Goal: Information Seeking & Learning: Learn about a topic

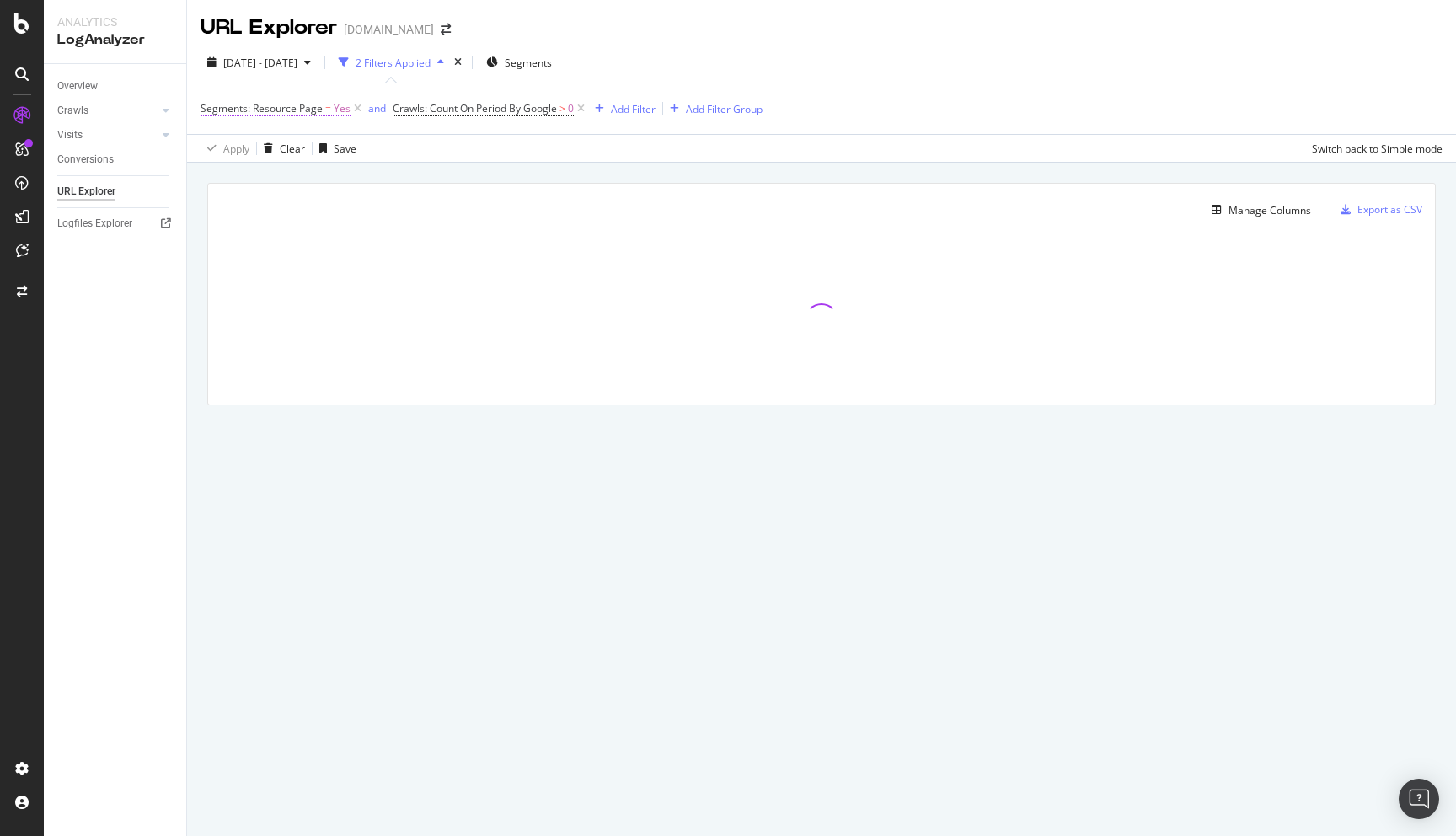
click at [295, 110] on span "Segments: Resource Page" at bounding box center [261, 109] width 122 height 14
click at [212, 106] on icon at bounding box center [211, 107] width 5 height 10
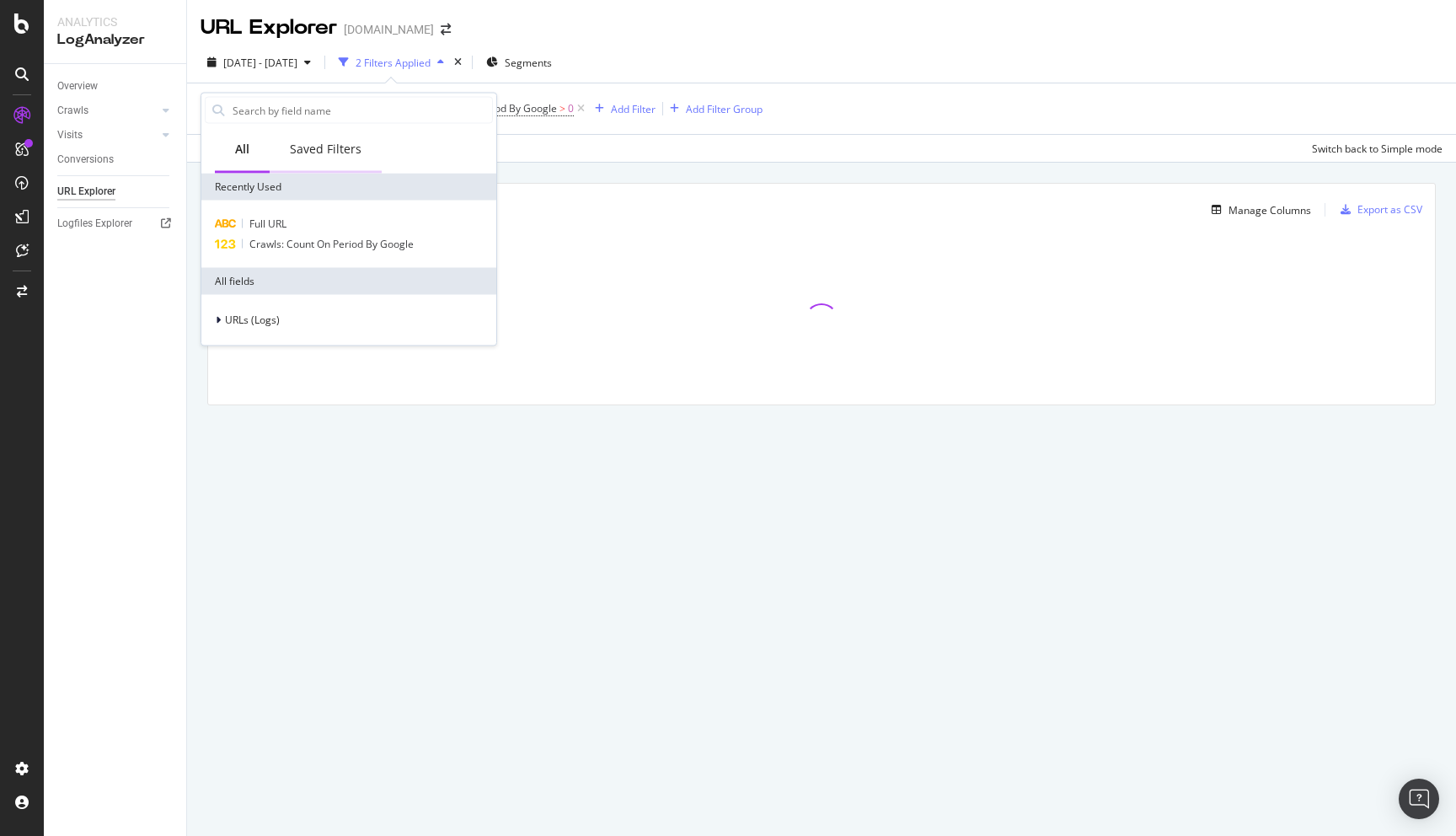
click at [337, 141] on div "Saved Filters" at bounding box center [326, 149] width 71 height 17
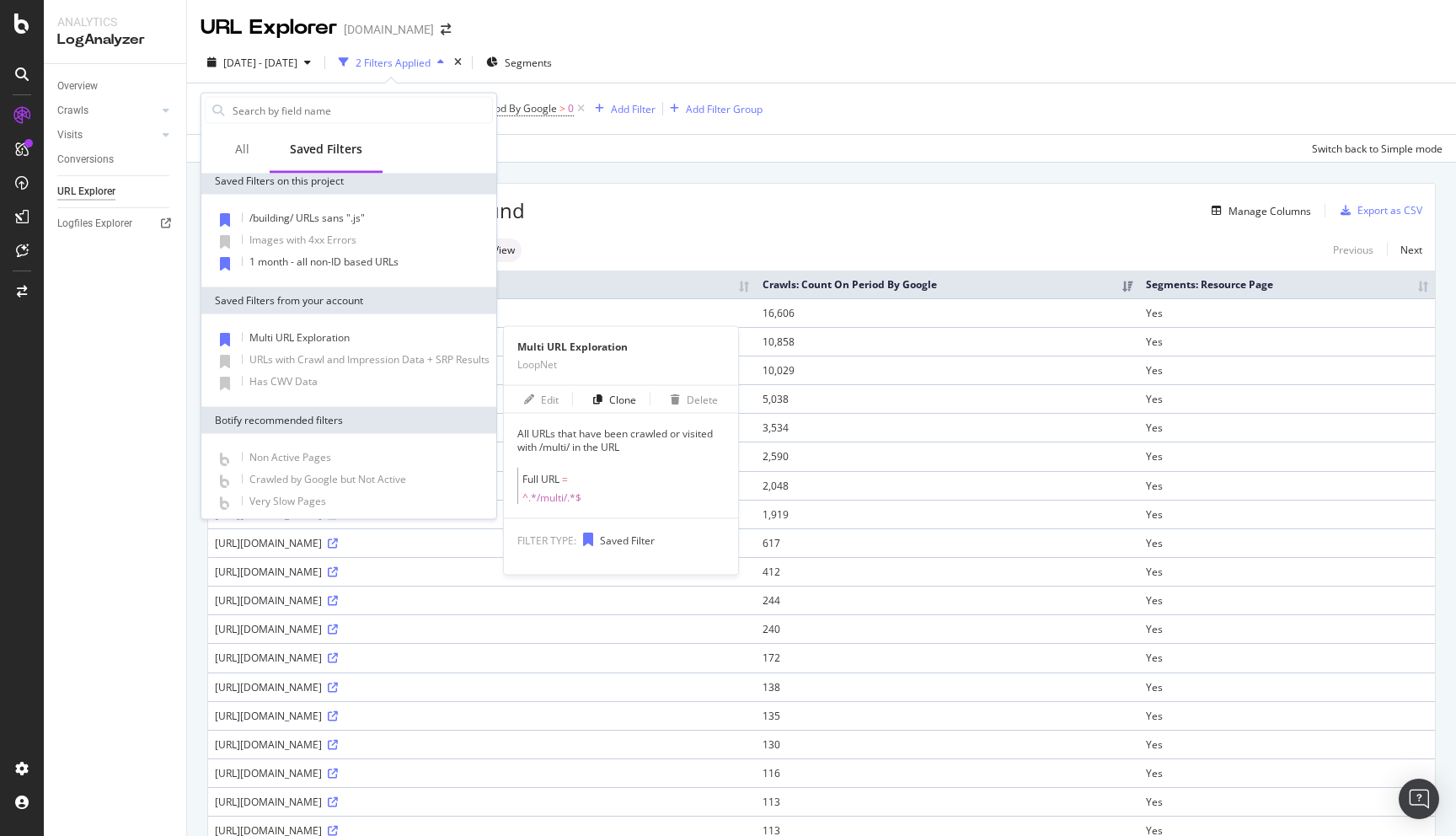
scroll to position [35, 0]
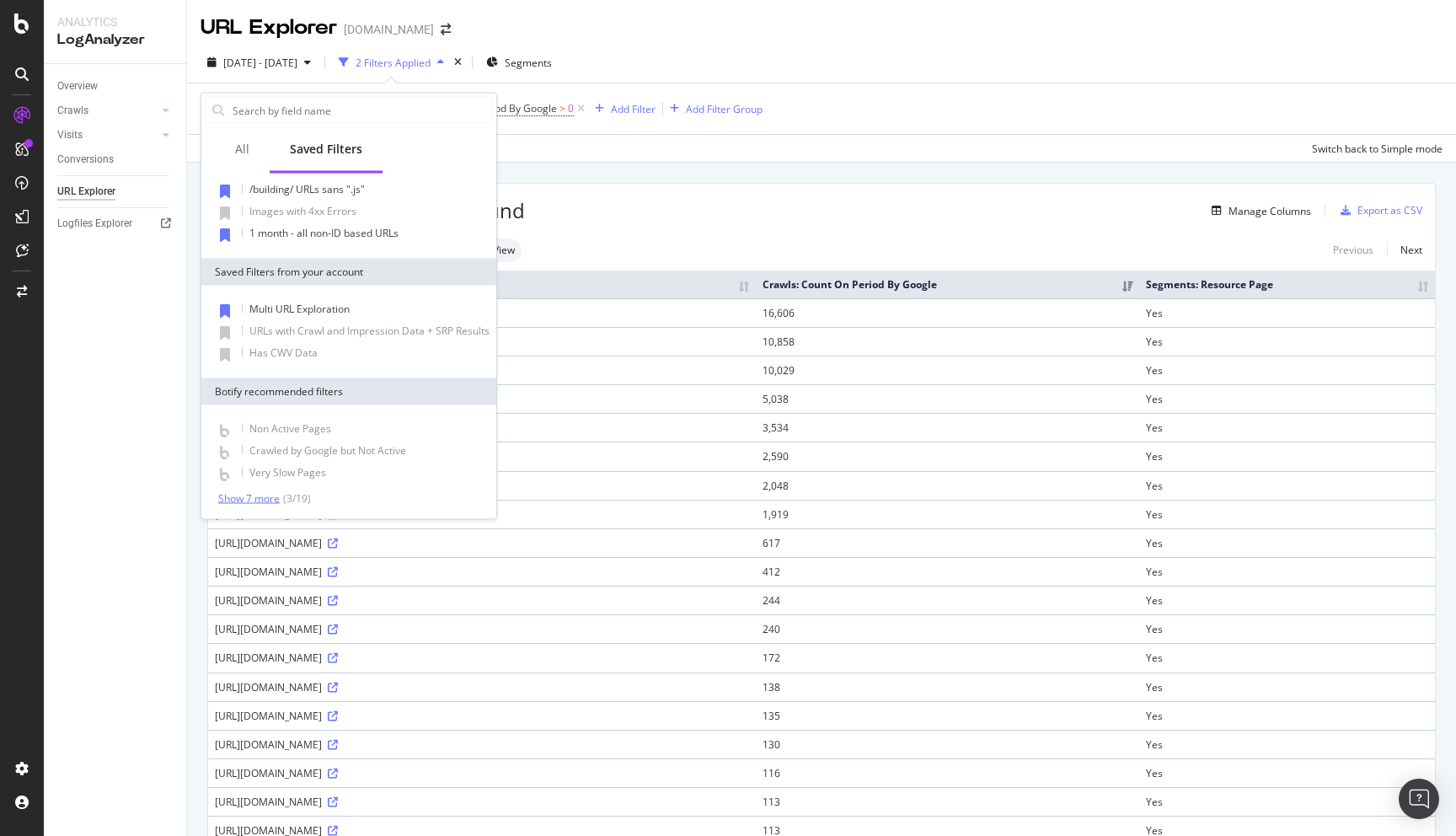
click at [278, 492] on div "Show 7 more" at bounding box center [248, 498] width 61 height 12
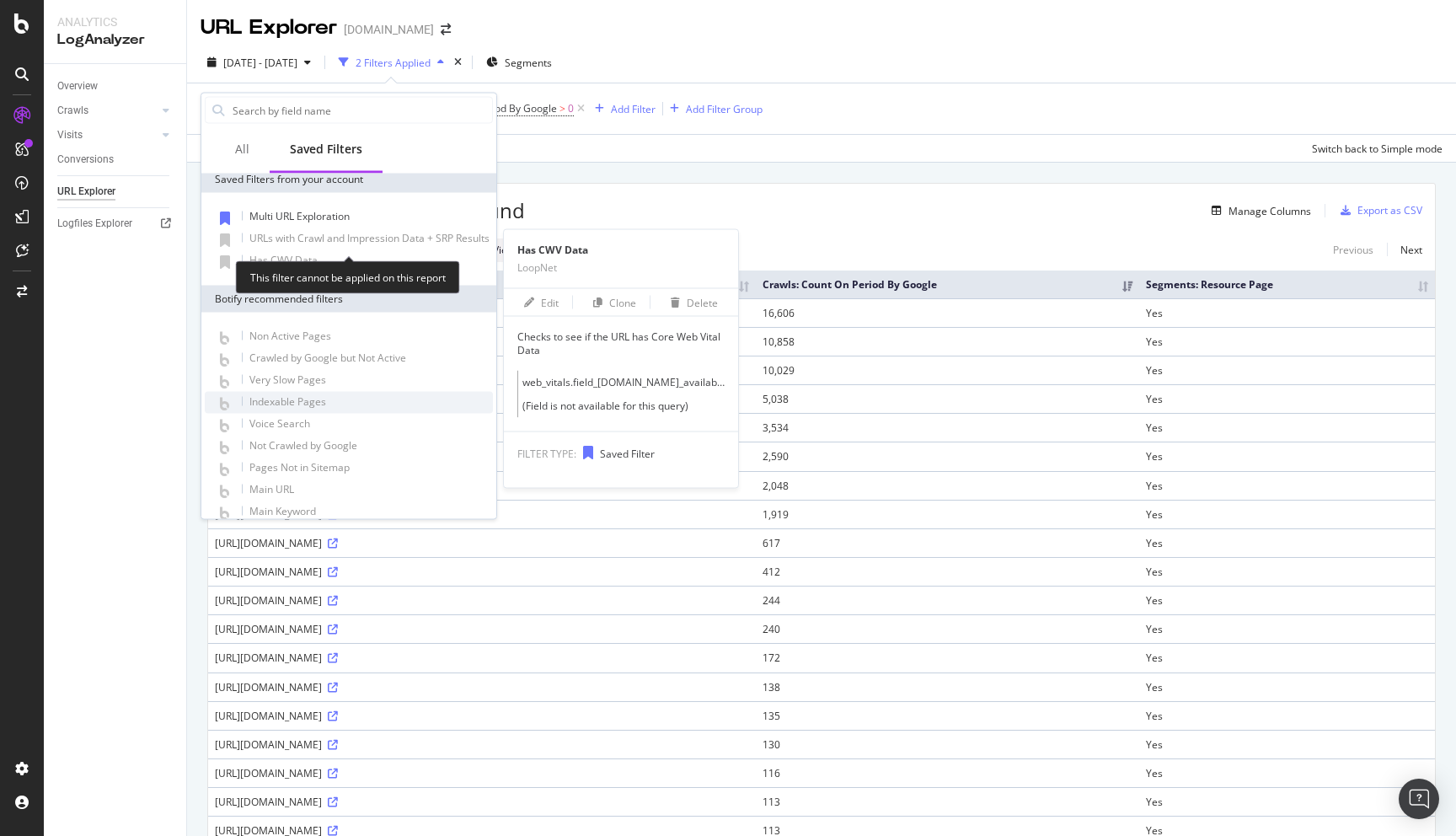
scroll to position [0, 0]
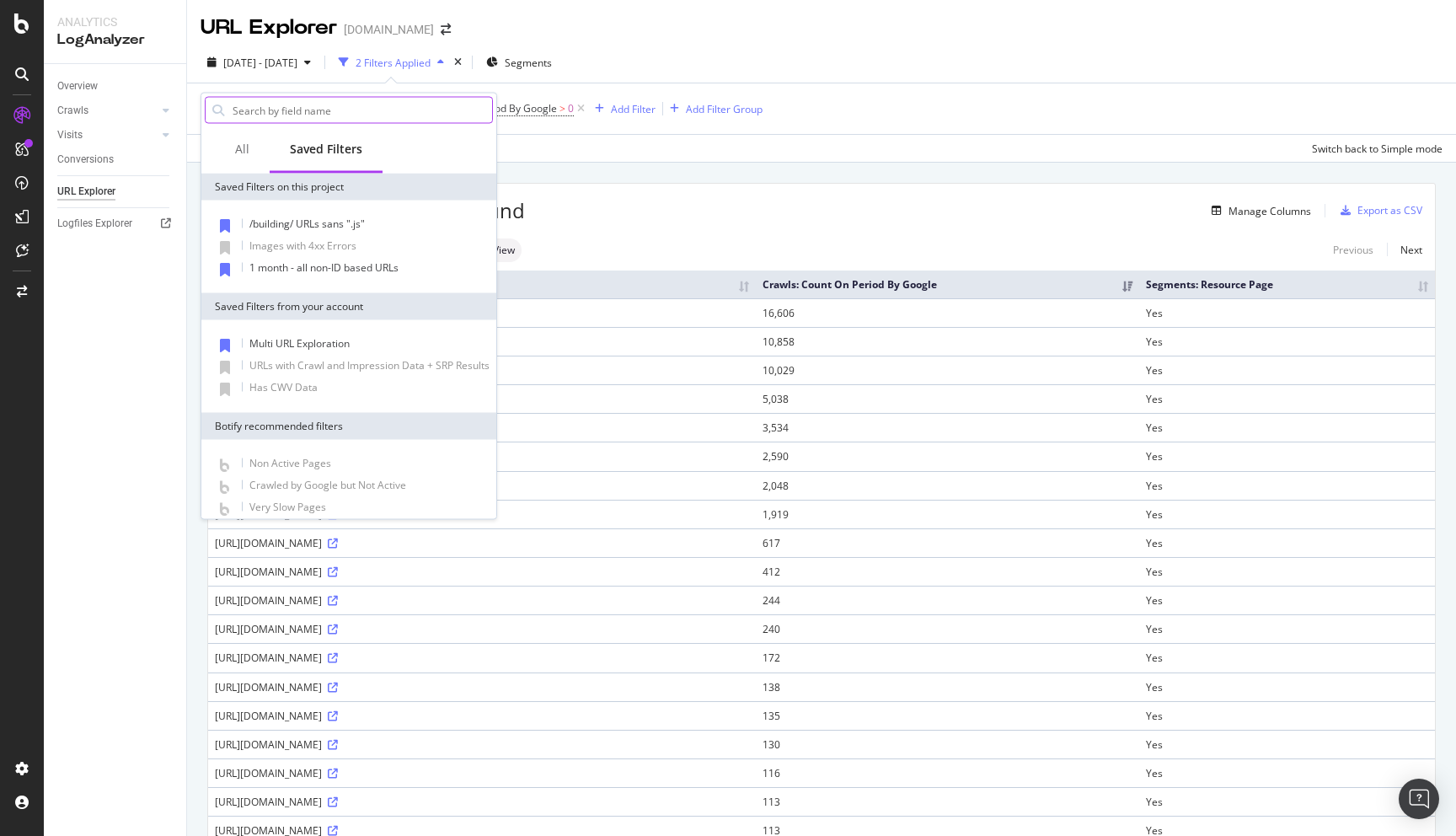
click at [263, 118] on input "text" at bounding box center [361, 110] width 262 height 25
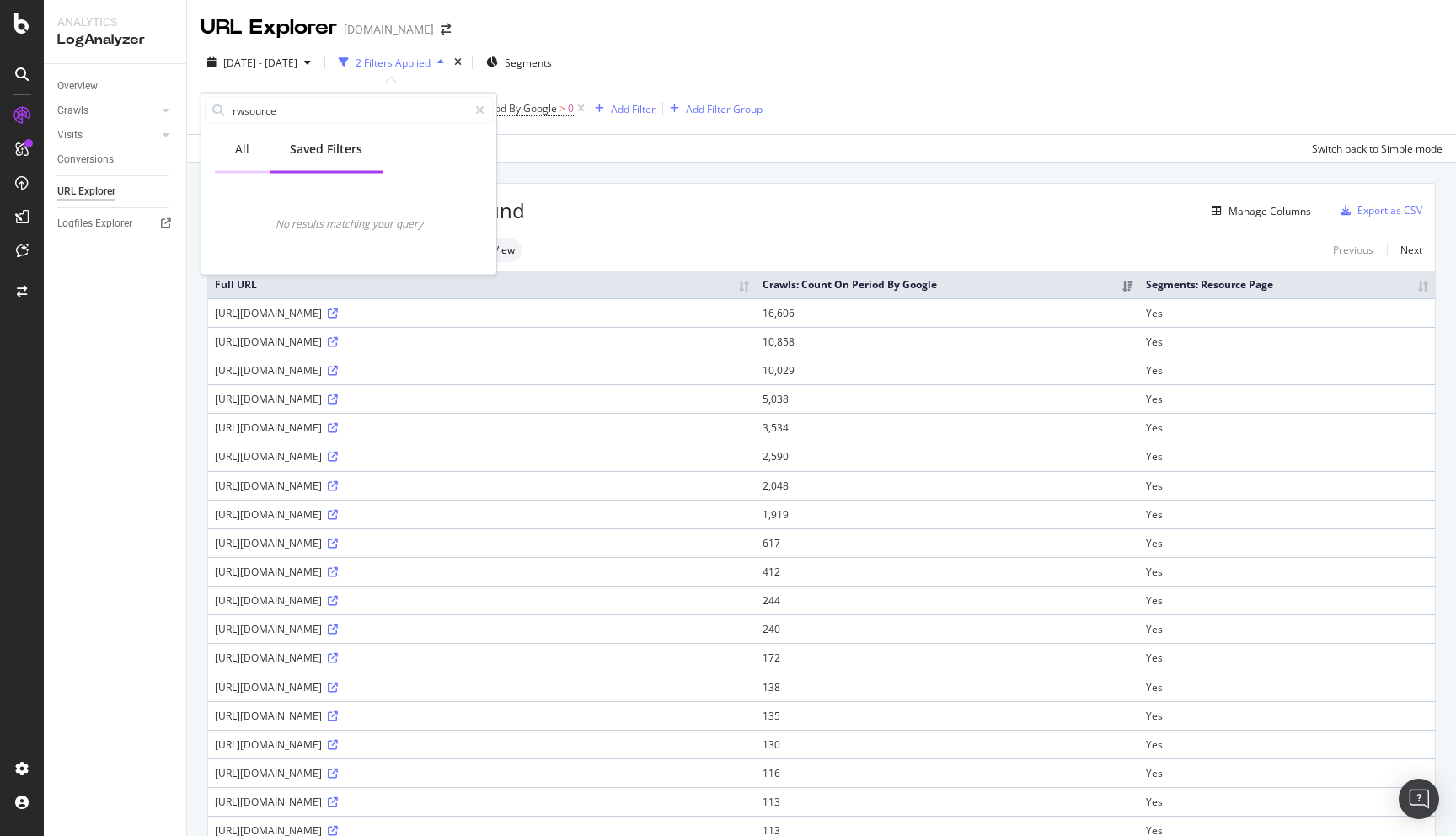
click at [235, 147] on div "All" at bounding box center [242, 149] width 14 height 17
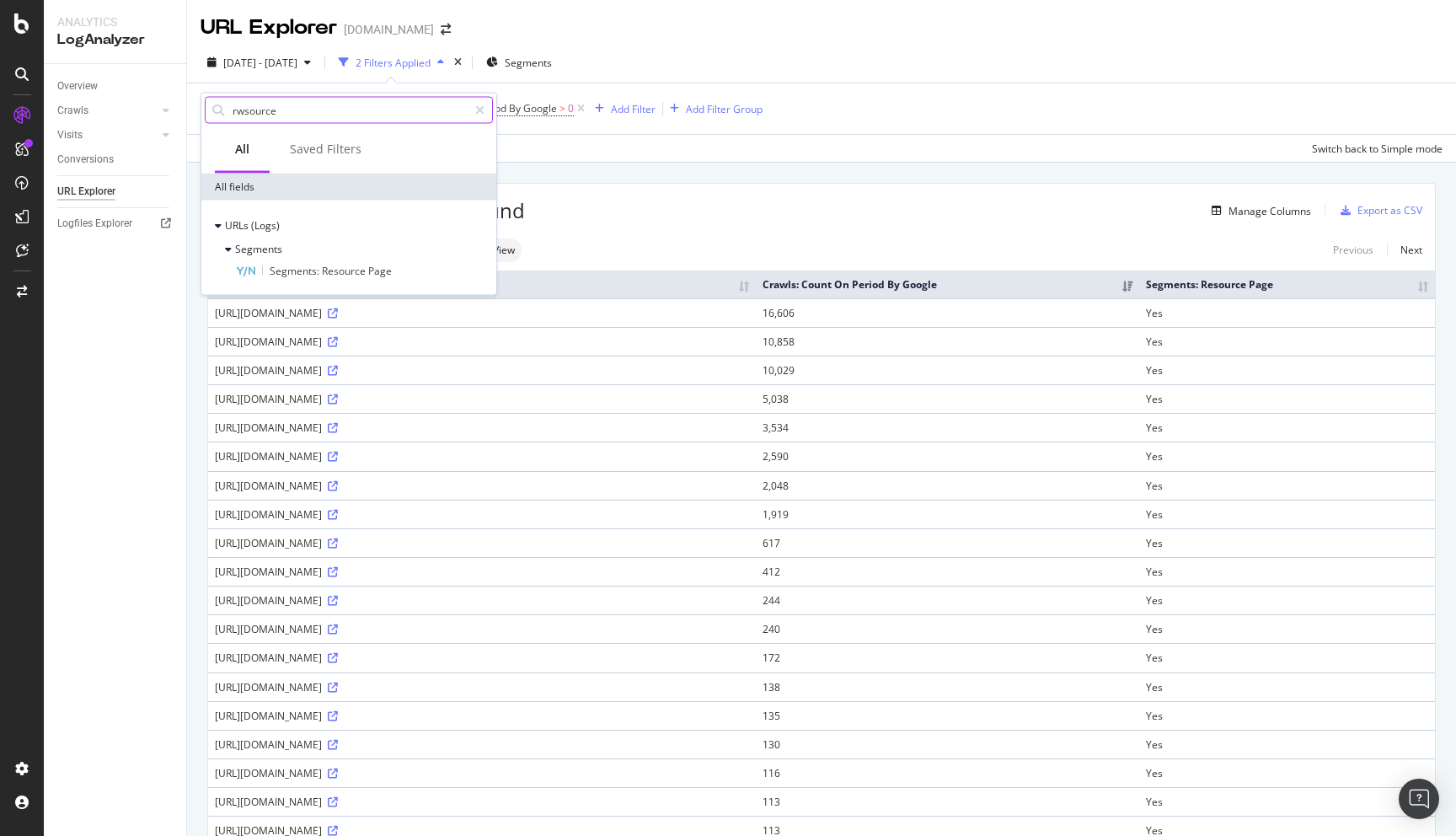
click at [243, 108] on input "rwsource" at bounding box center [349, 110] width 237 height 25
type input "resource"
click at [290, 269] on span "Segments:" at bounding box center [295, 271] width 53 height 14
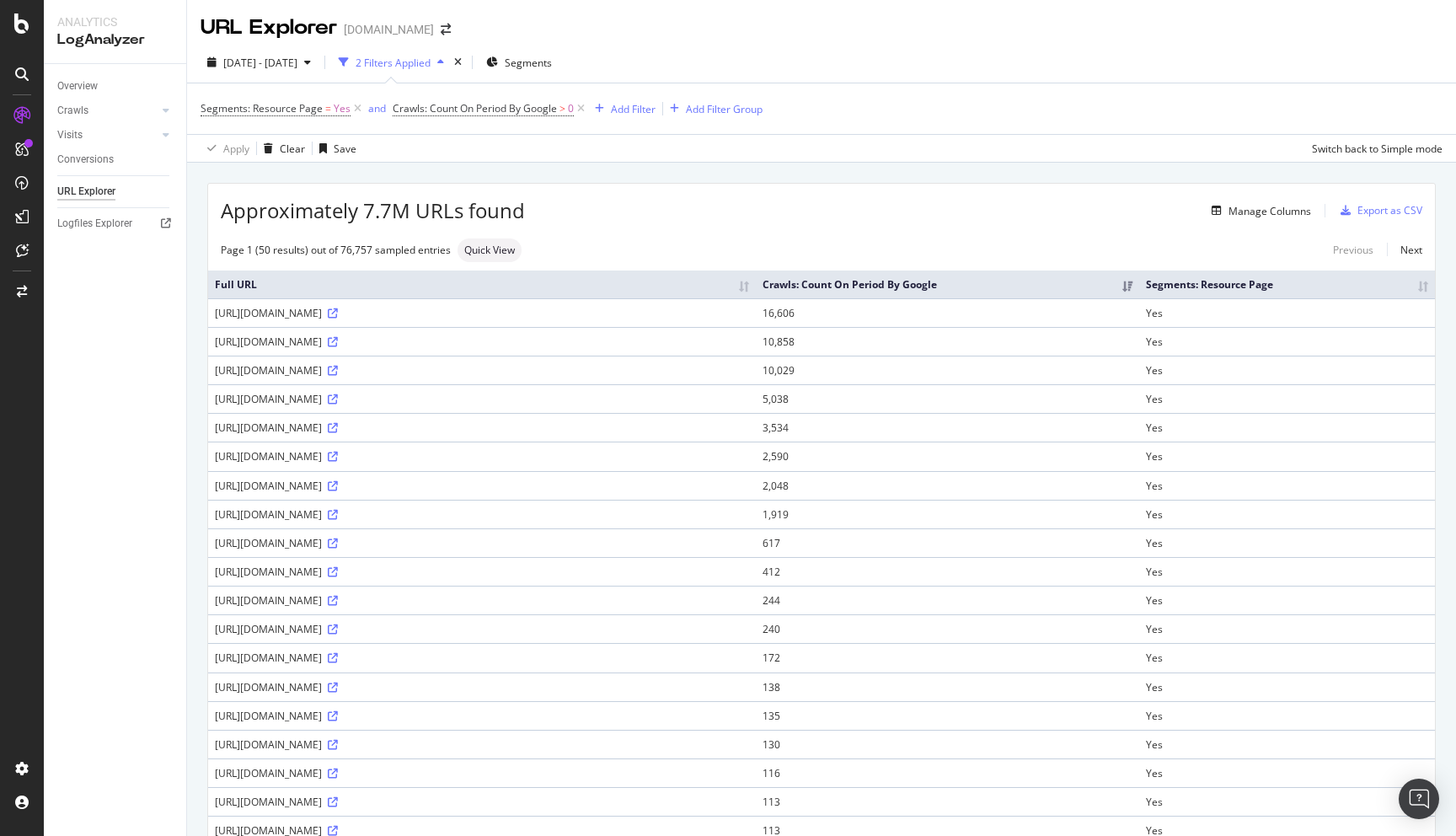
click at [733, 49] on div "2025 Jul. 30th - Aug. 28th 2 Filters Applied Segments" at bounding box center [821, 66] width 1269 height 34
click at [318, 61] on div "button" at bounding box center [307, 61] width 20 height 10
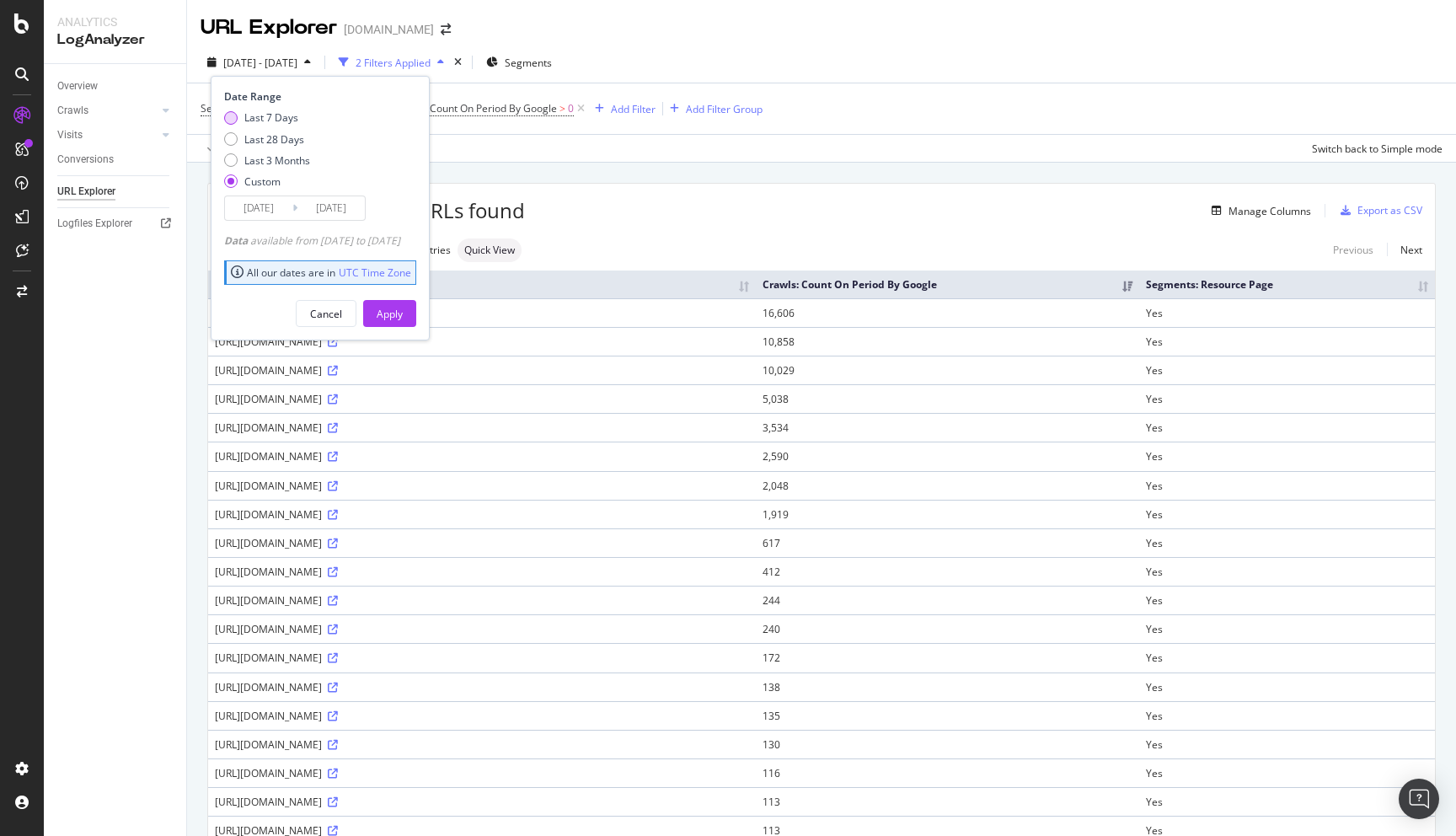
click at [271, 113] on div "Last 7 Days" at bounding box center [271, 118] width 54 height 14
type input "2025/08/27"
type input "2025/09/02"
click at [417, 319] on button "Apply" at bounding box center [390, 313] width 53 height 27
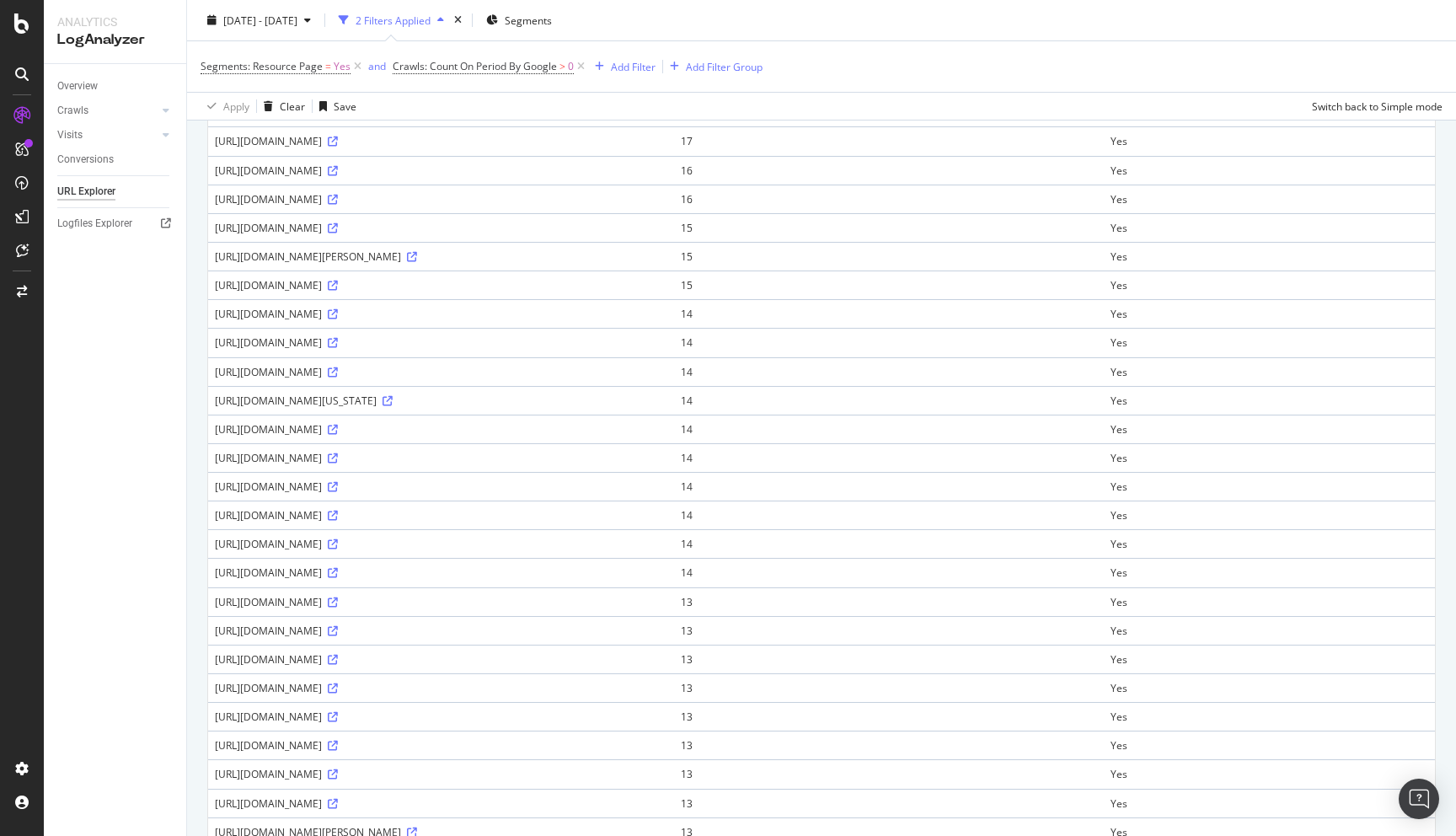
scroll to position [740, 0]
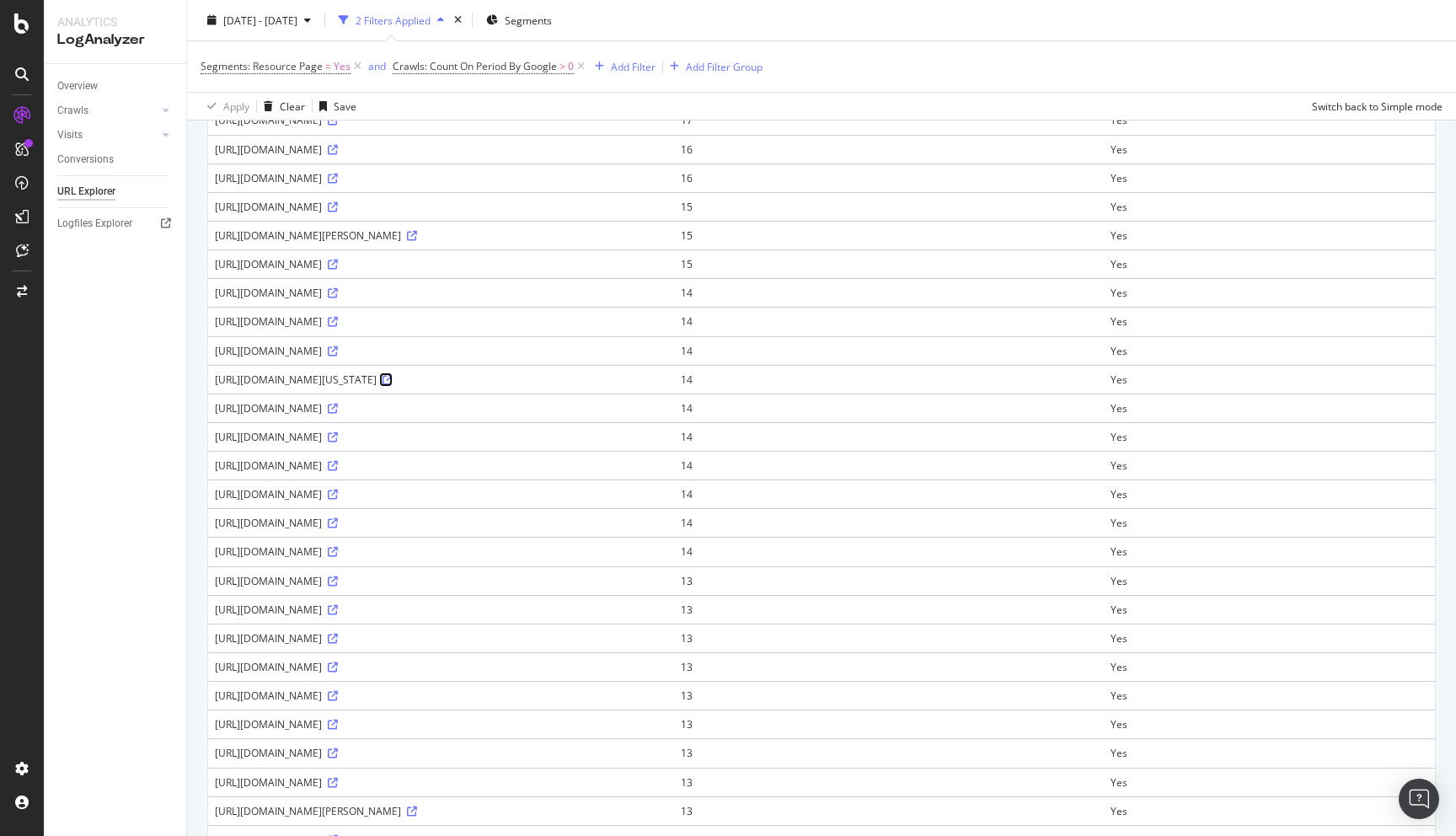
click at [392, 381] on icon at bounding box center [387, 379] width 10 height 10
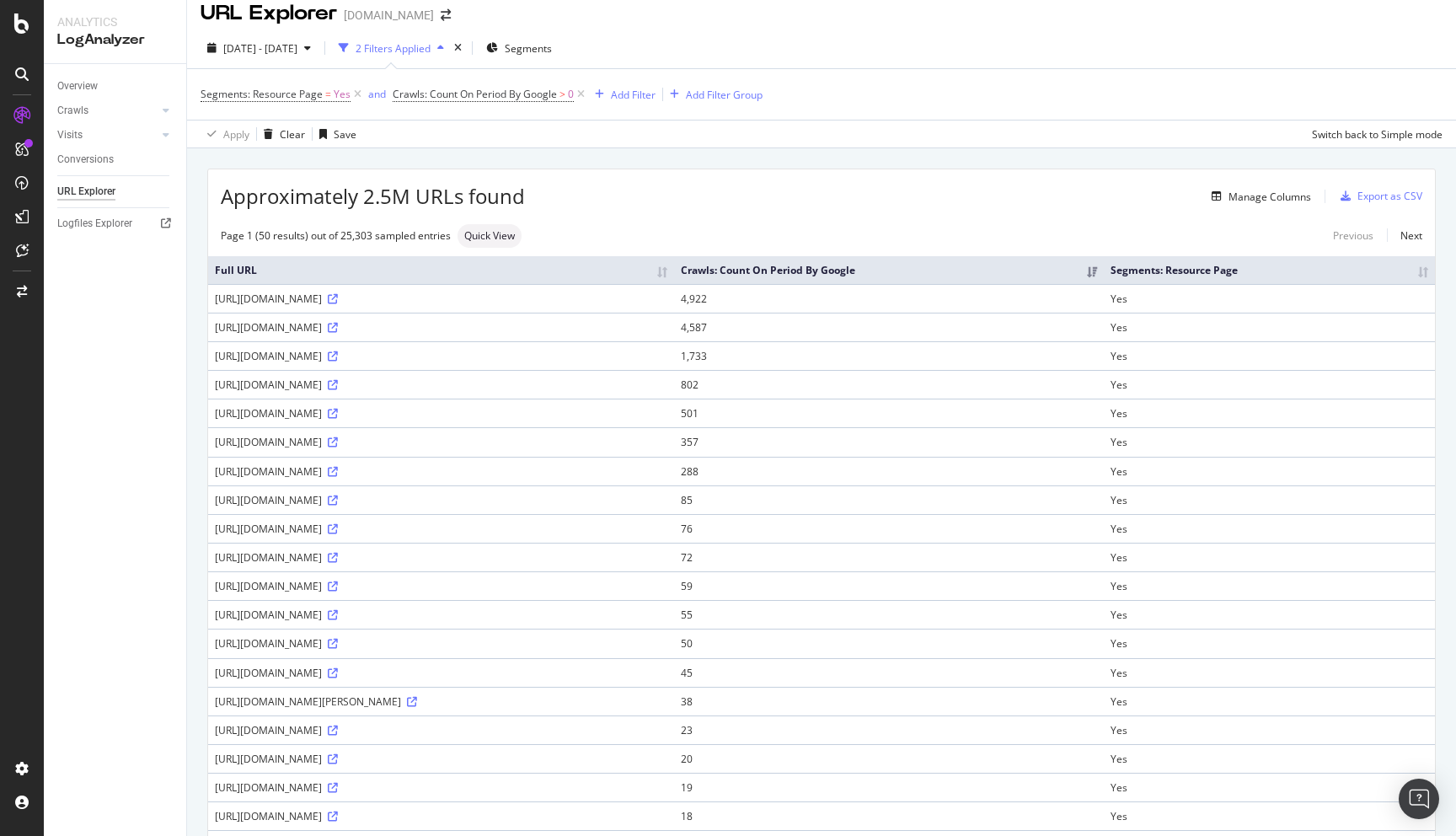
scroll to position [0, 0]
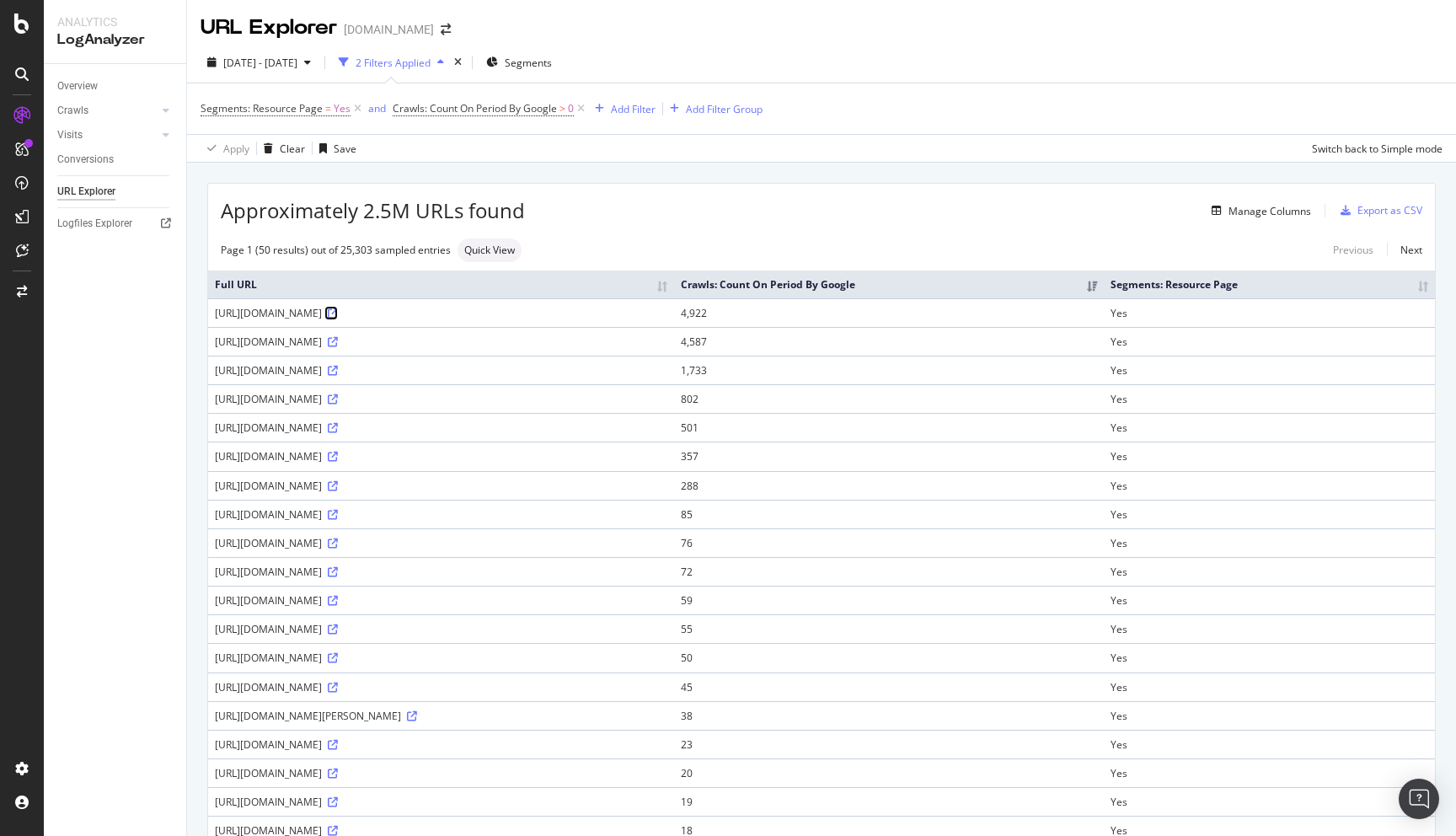
click at [338, 311] on icon at bounding box center [332, 313] width 10 height 10
click at [559, 75] on button "Segments" at bounding box center [519, 62] width 79 height 27
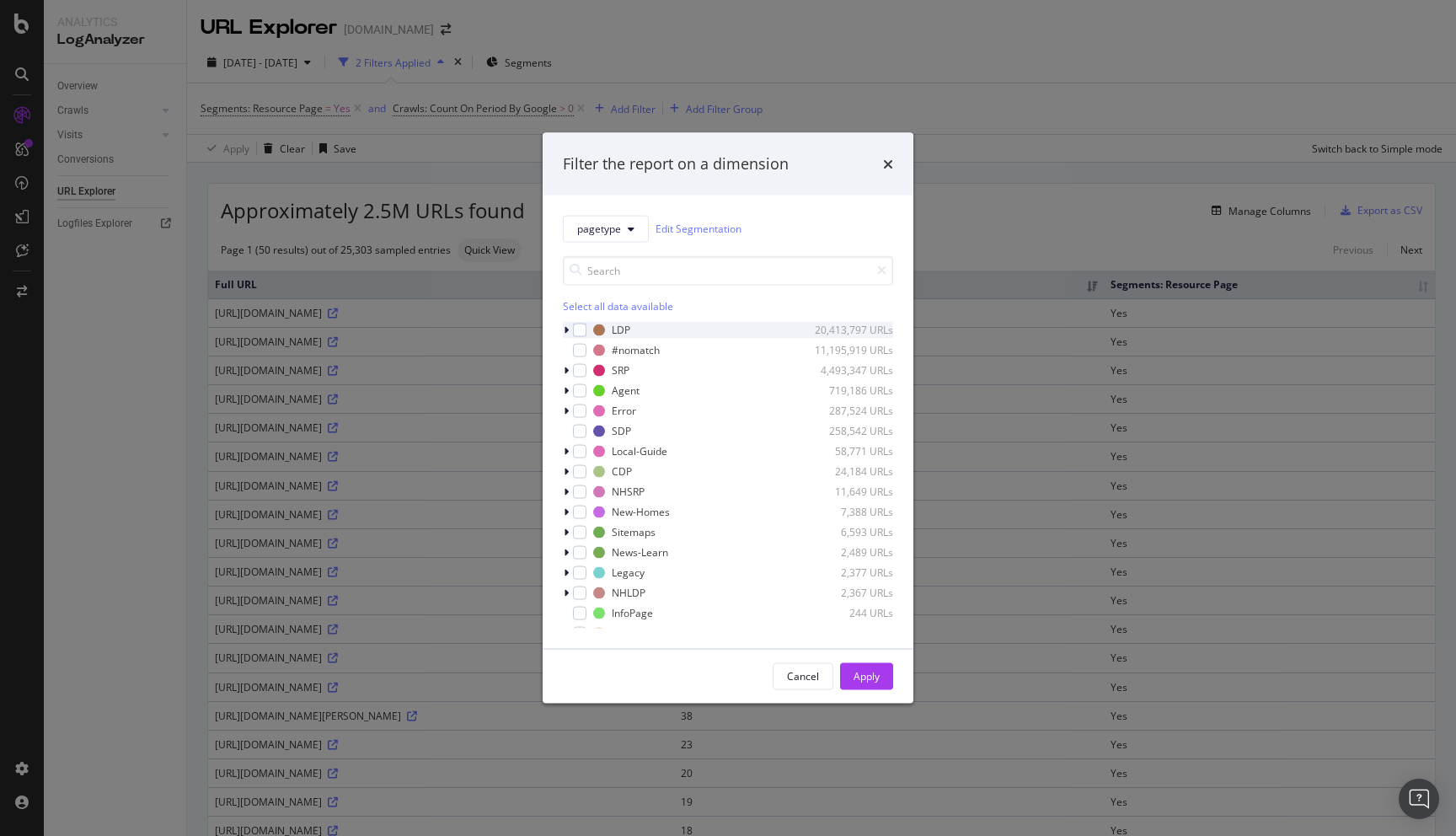
click at [568, 326] on icon "modal" at bounding box center [567, 329] width 5 height 10
click at [569, 326] on icon "modal" at bounding box center [567, 329] width 7 height 10
click at [566, 371] on icon "modal" at bounding box center [567, 369] width 5 height 10
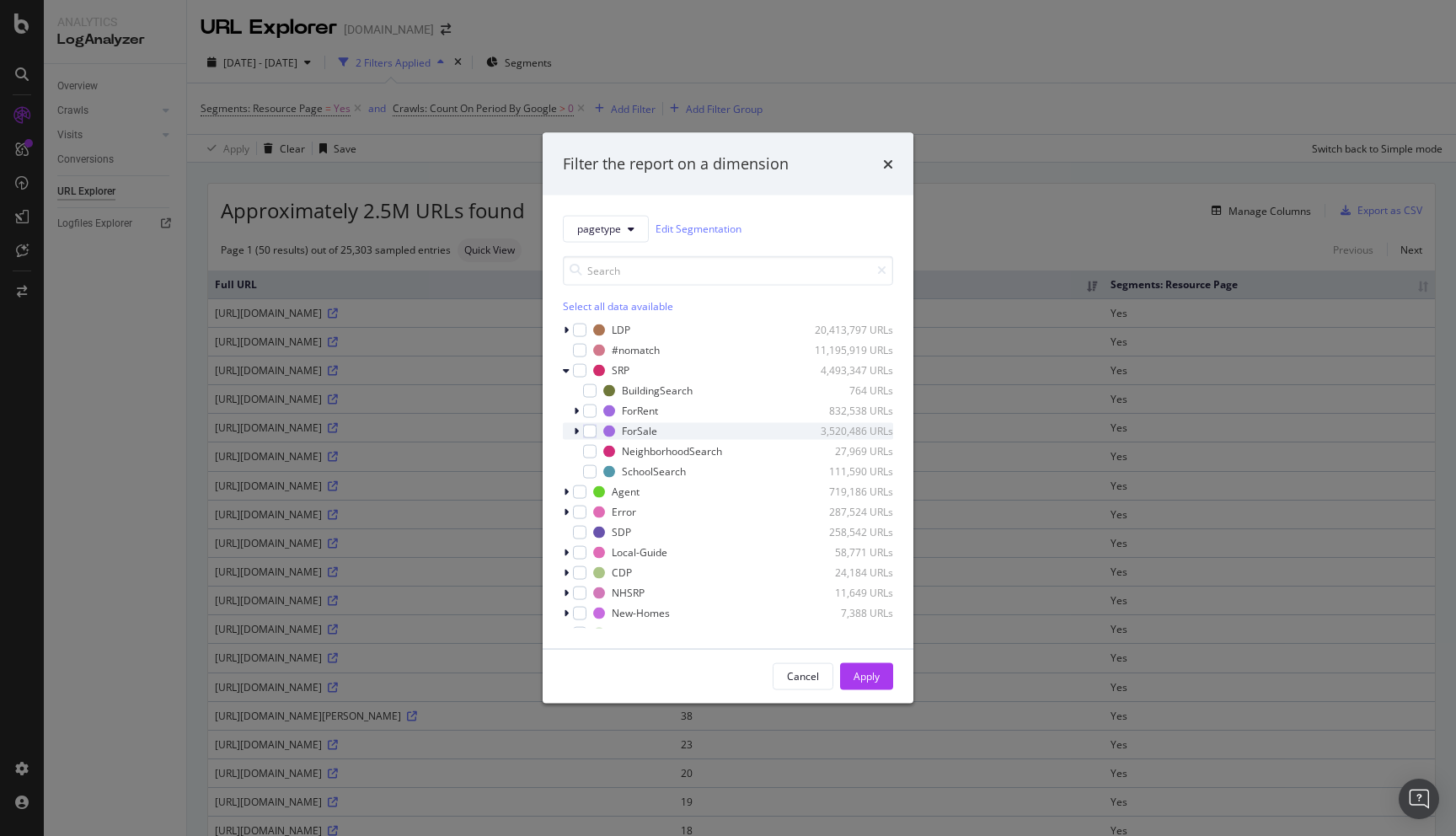
click at [578, 431] on icon "modal" at bounding box center [577, 430] width 5 height 10
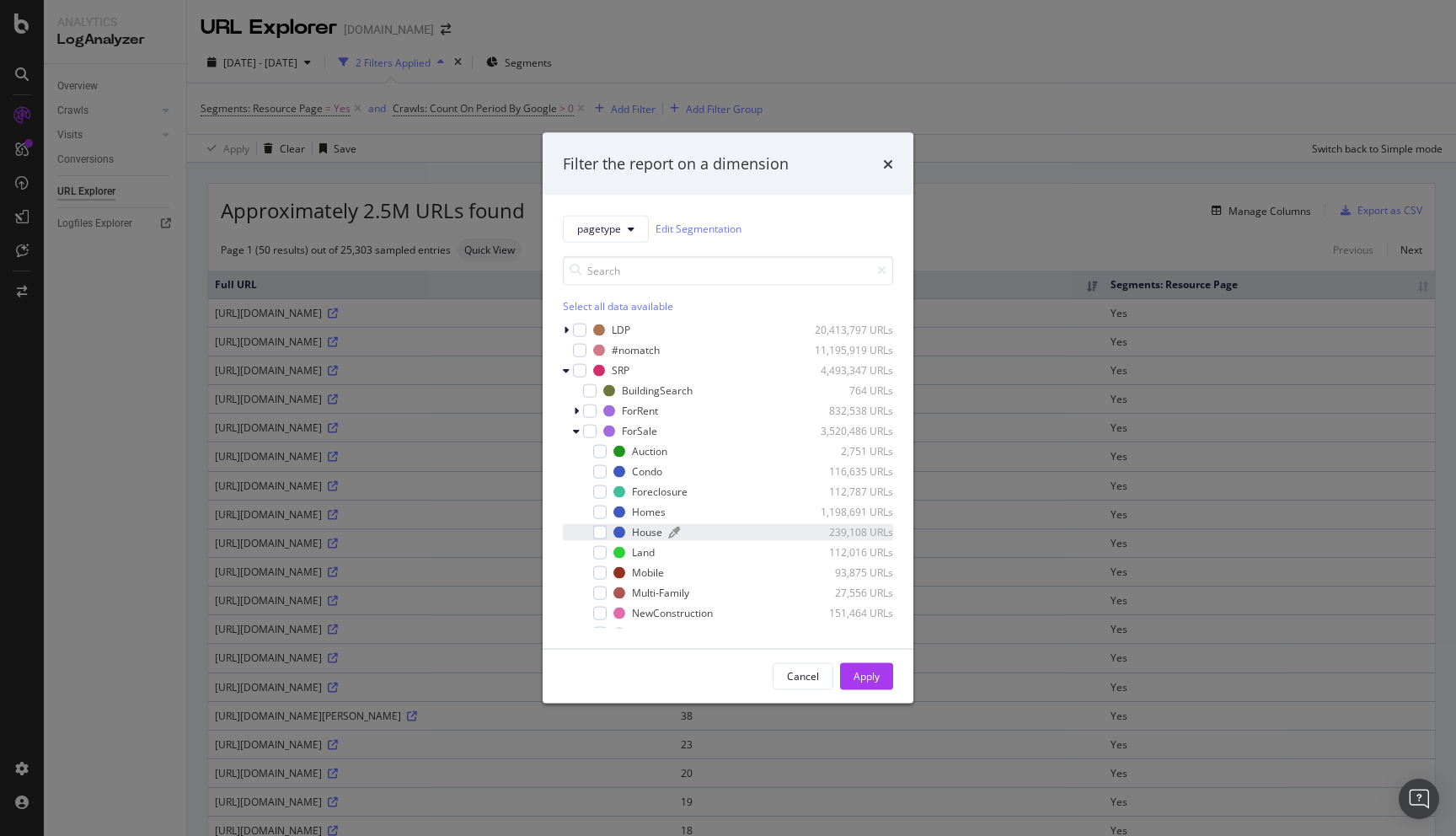
click at [651, 528] on div "House" at bounding box center [647, 532] width 30 height 14
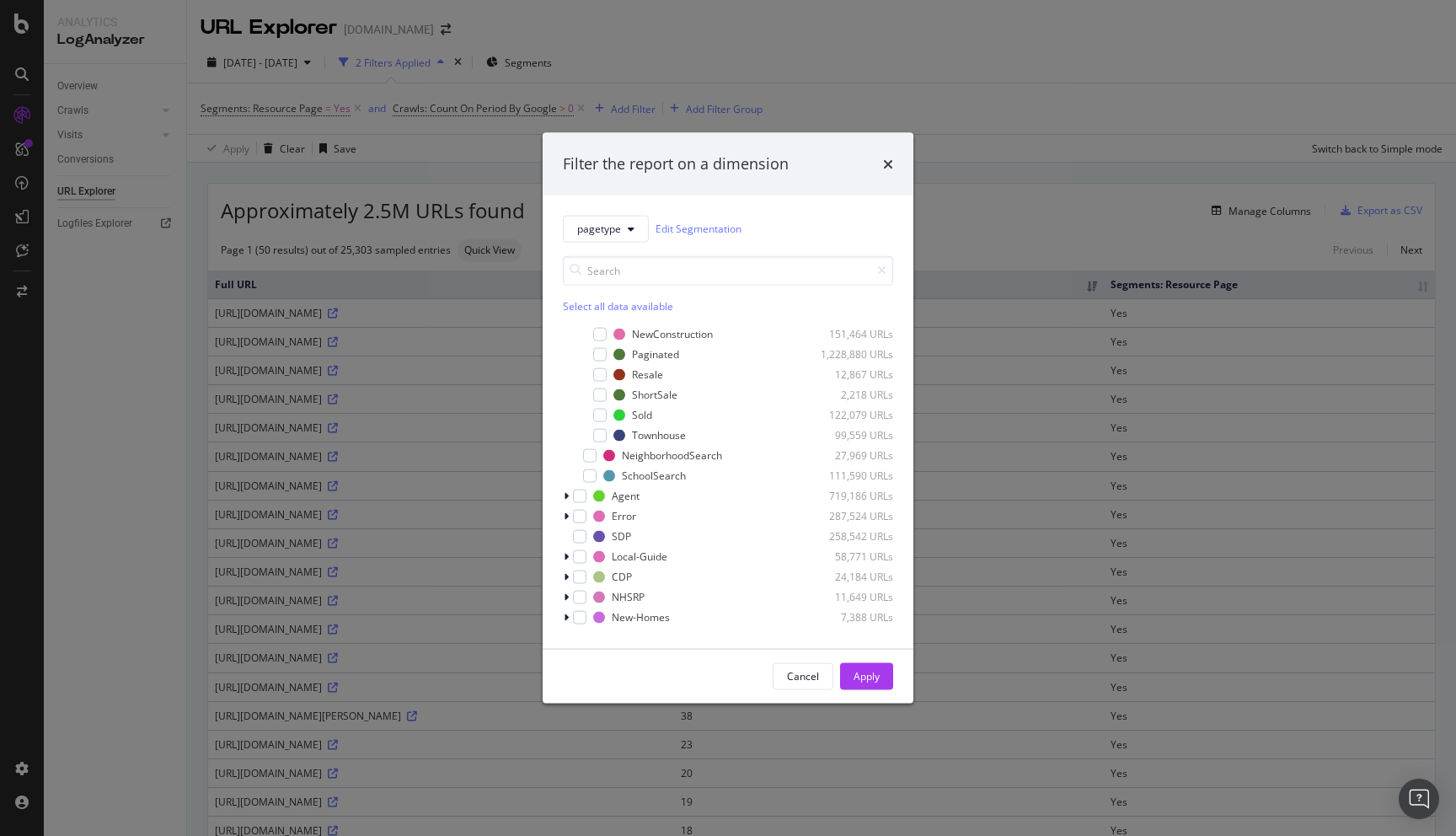
scroll to position [280, 0]
click at [882, 683] on button "Apply" at bounding box center [867, 676] width 53 height 27
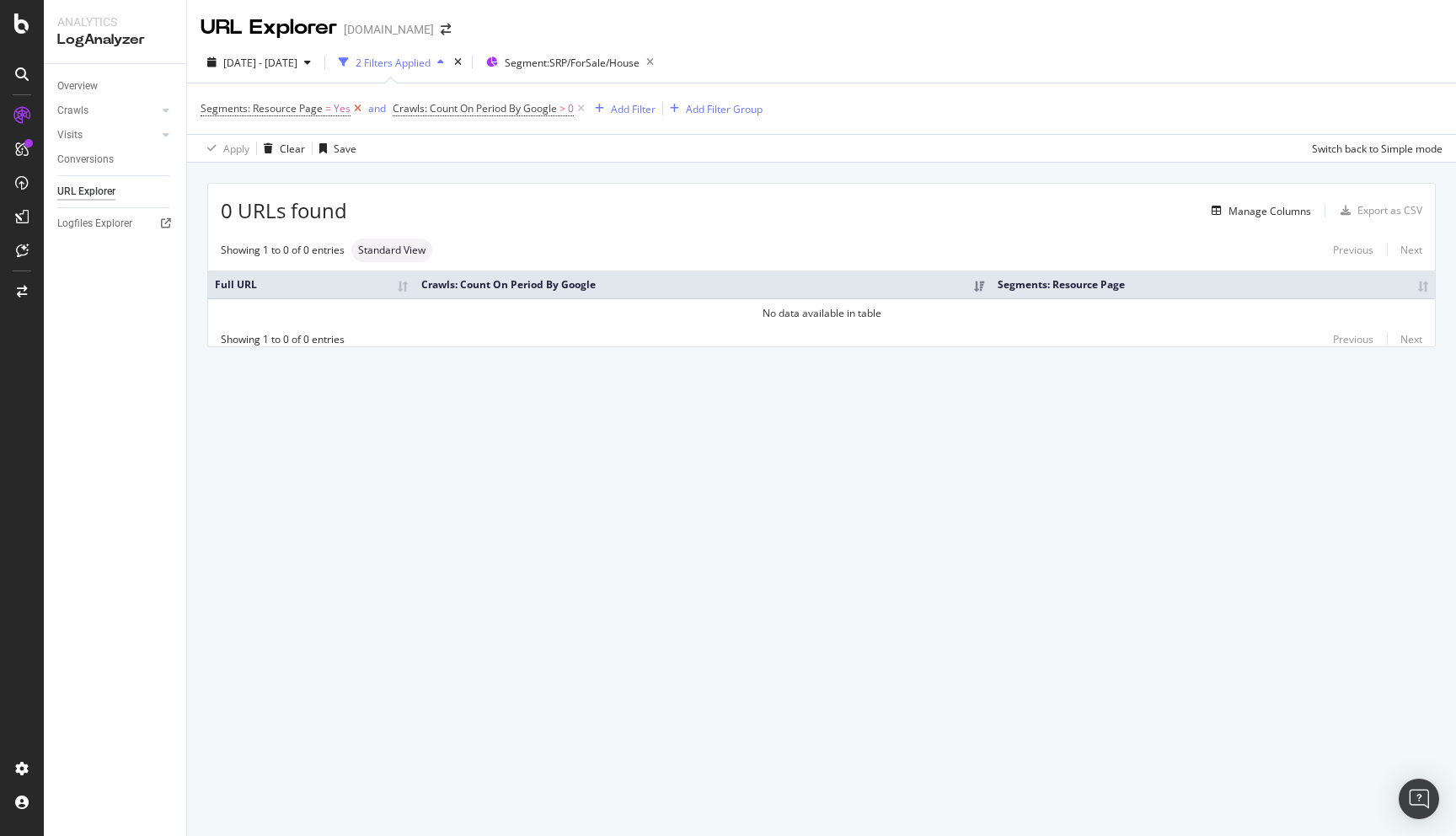
click at [355, 105] on icon at bounding box center [358, 109] width 14 height 17
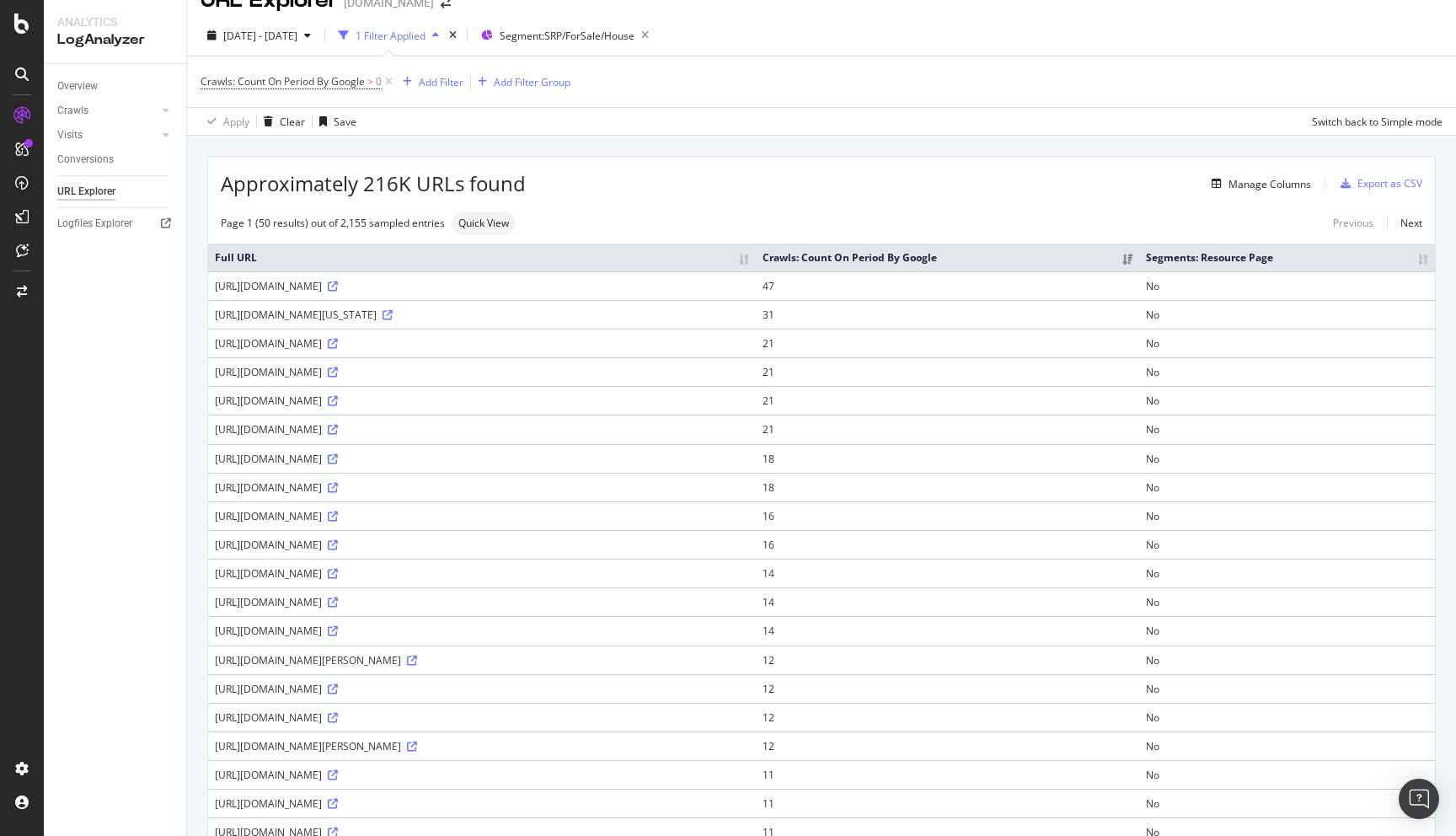
scroll to position [33, 0]
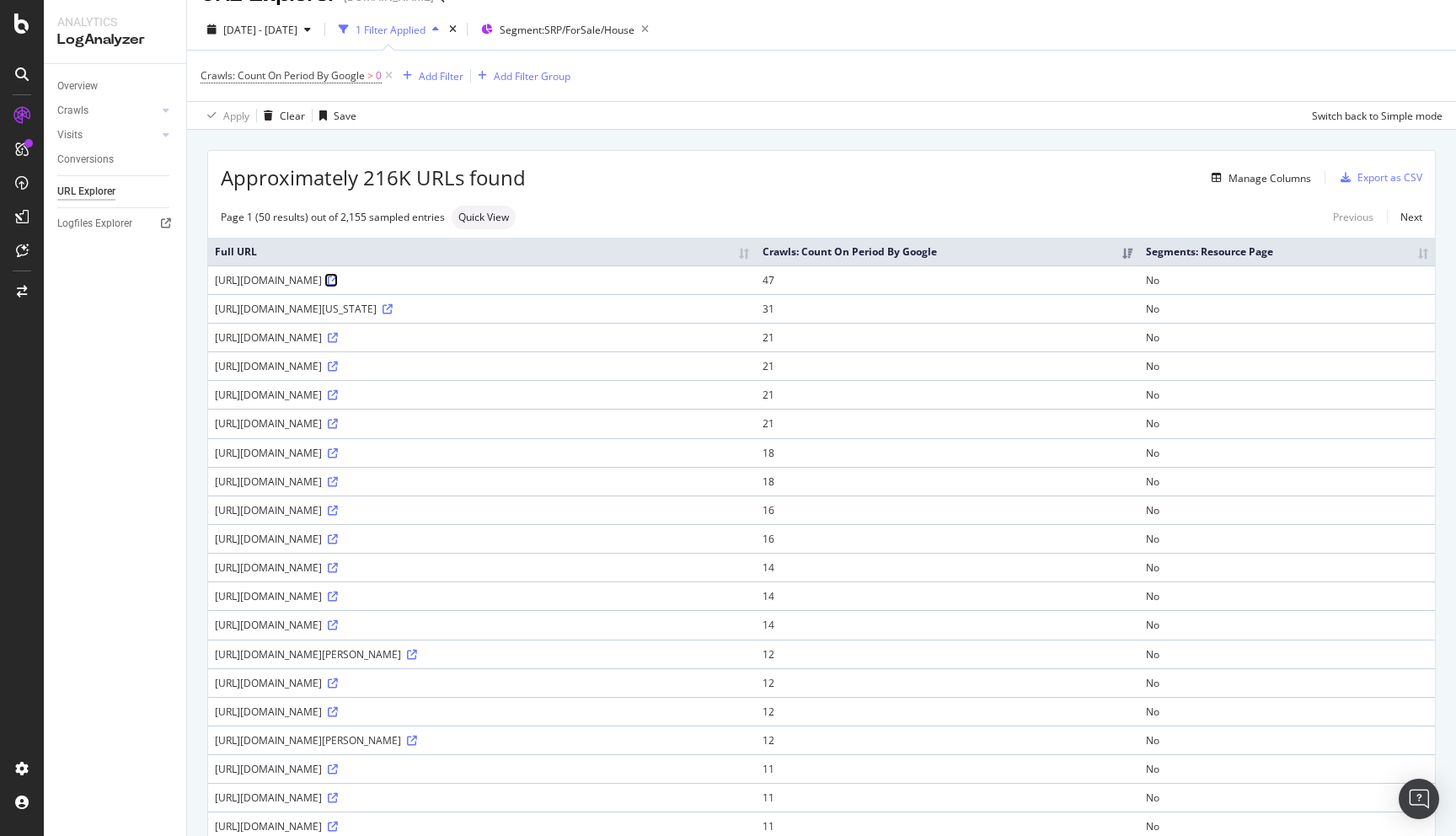
click at [338, 278] on icon at bounding box center [332, 280] width 10 height 10
click at [624, 30] on span "Segment: SRP/ForSale/House" at bounding box center [568, 30] width 135 height 14
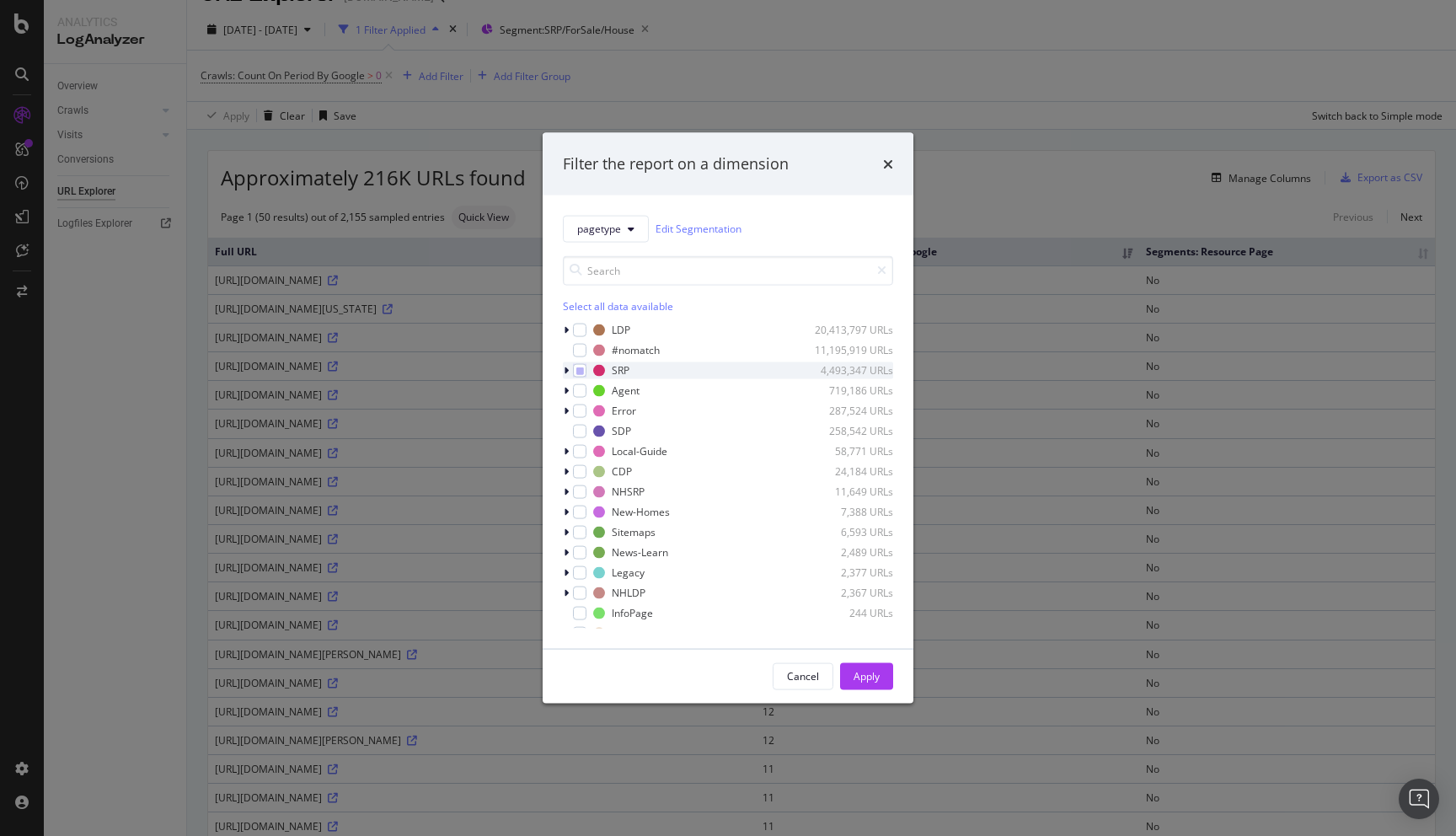
click at [565, 370] on icon "modal" at bounding box center [567, 369] width 5 height 10
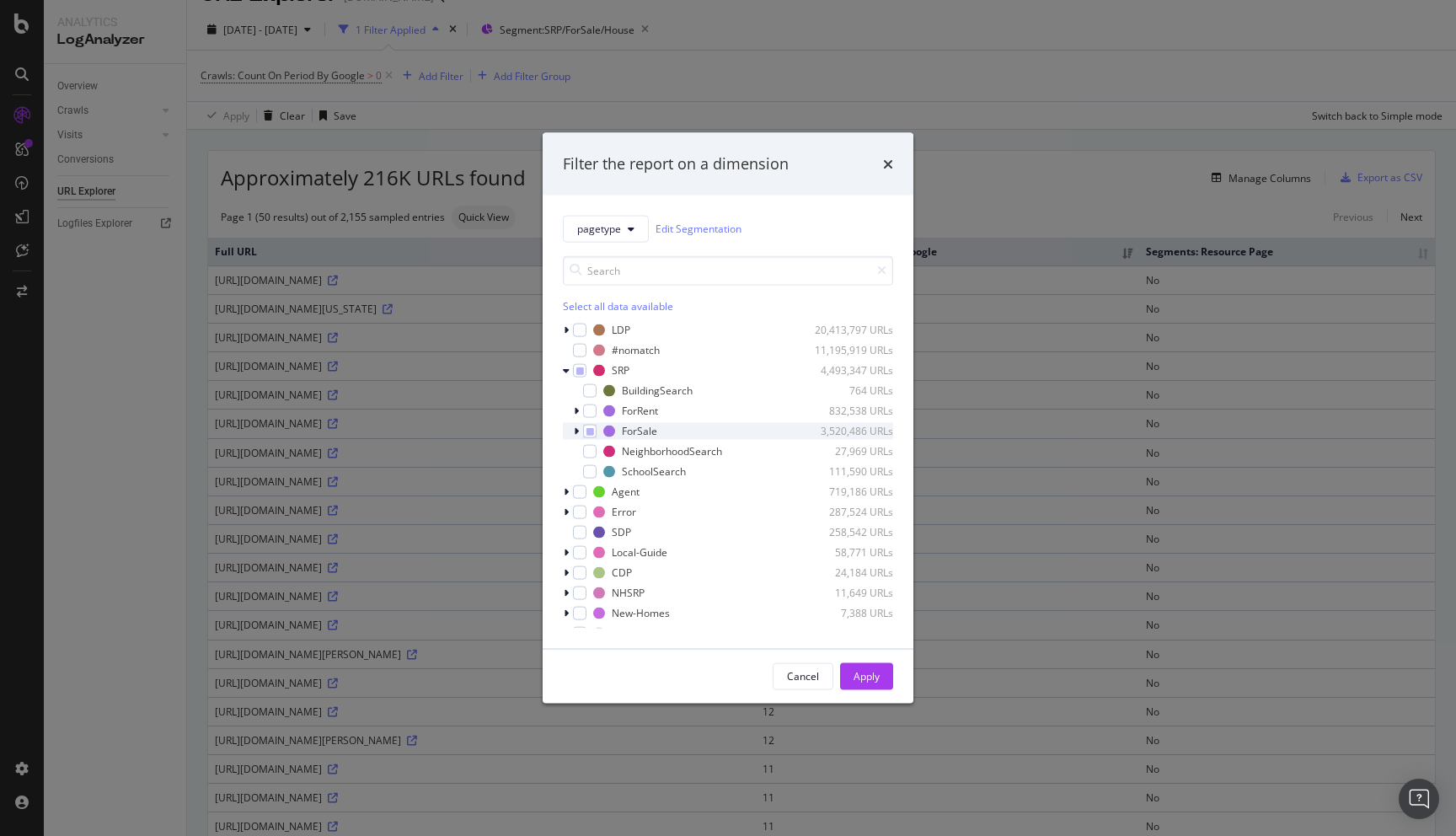
click at [578, 426] on icon "modal" at bounding box center [577, 430] width 5 height 10
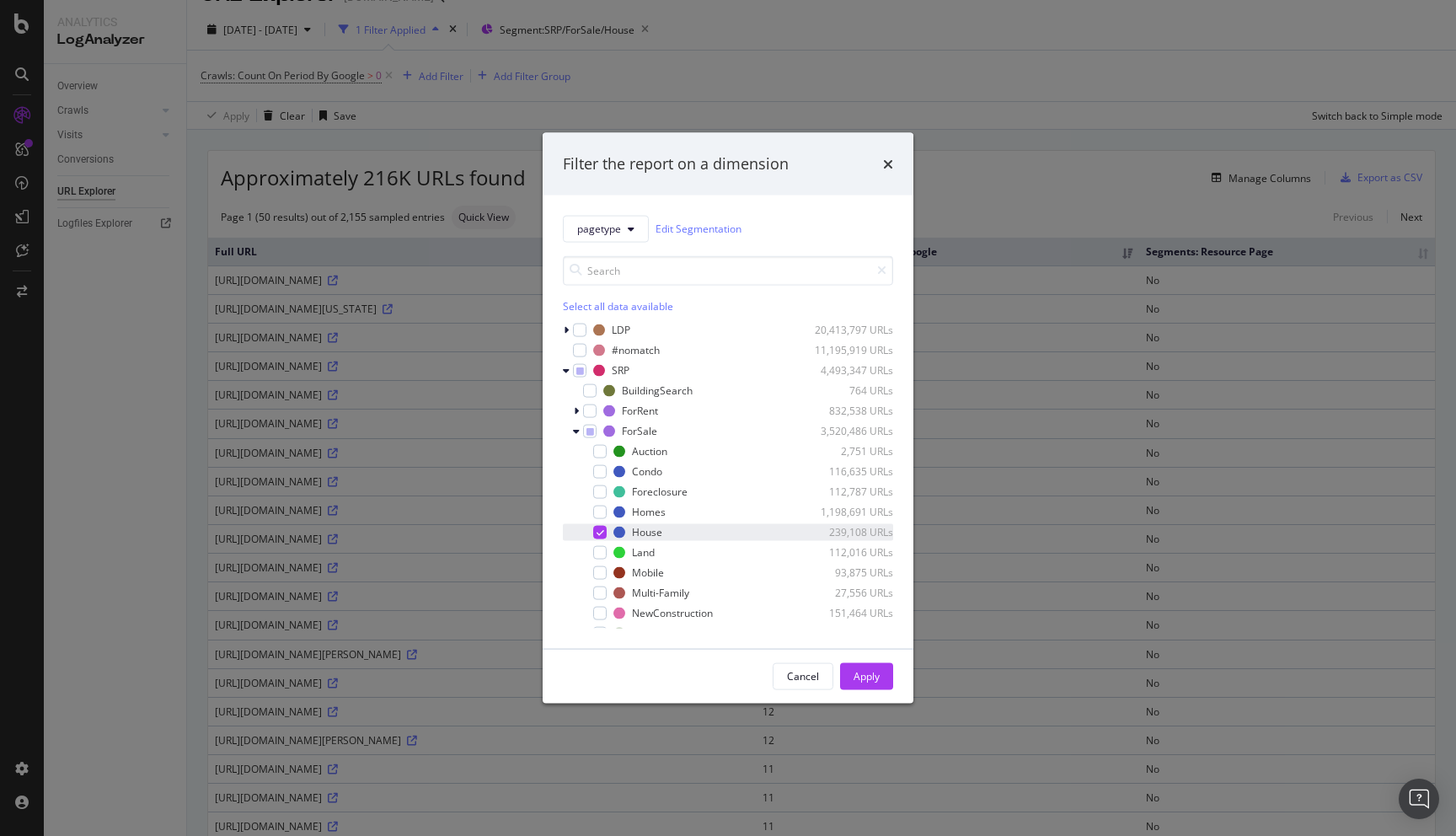
click at [605, 533] on div "modal" at bounding box center [600, 532] width 13 height 13
click at [603, 510] on div "modal" at bounding box center [600, 511] width 13 height 13
click at [857, 677] on div "Apply" at bounding box center [866, 677] width 26 height 14
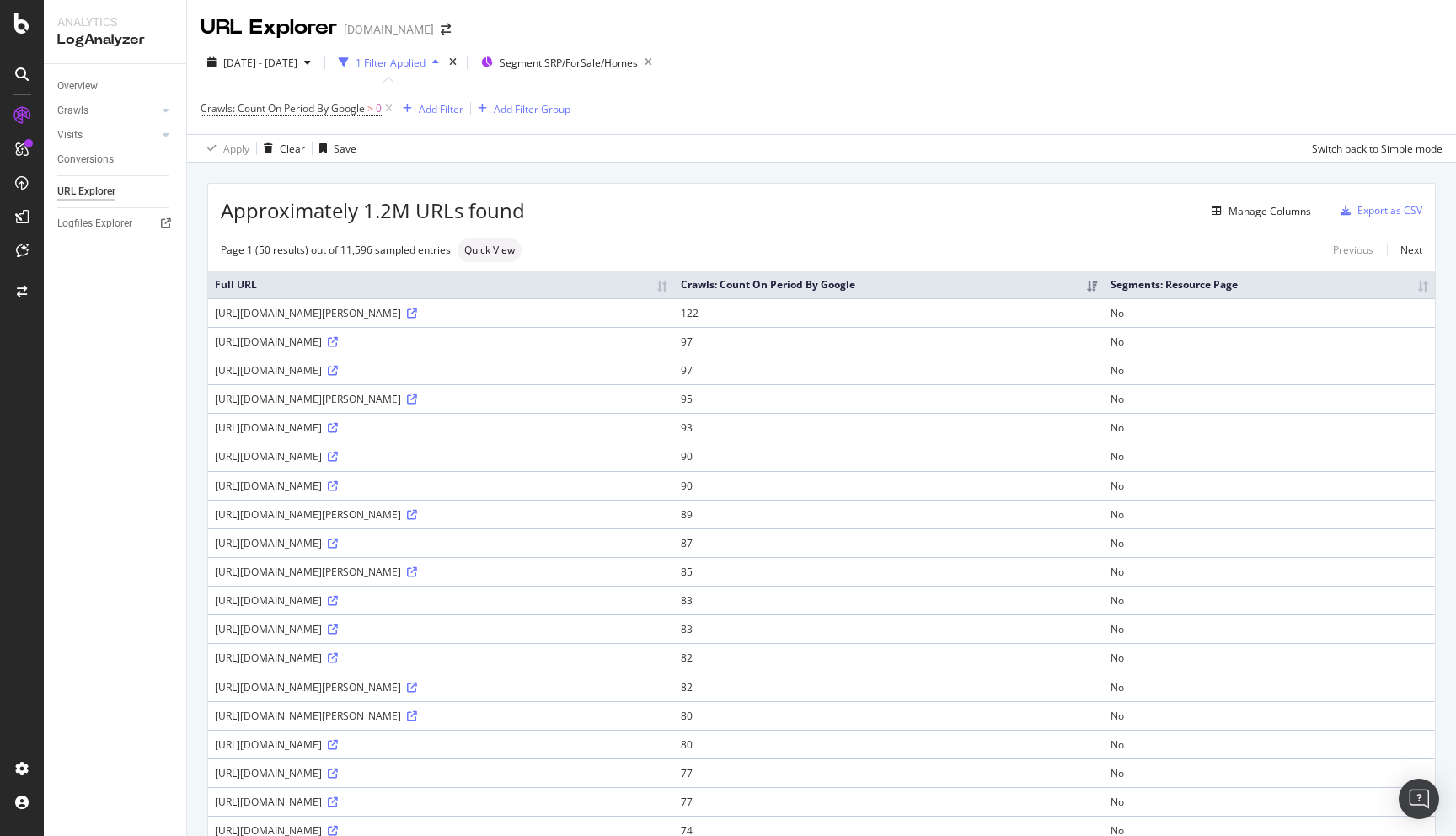
scroll to position [4, 0]
click at [634, 69] on div "Segment: SRP/ForSale/Homes" at bounding box center [570, 59] width 178 height 24
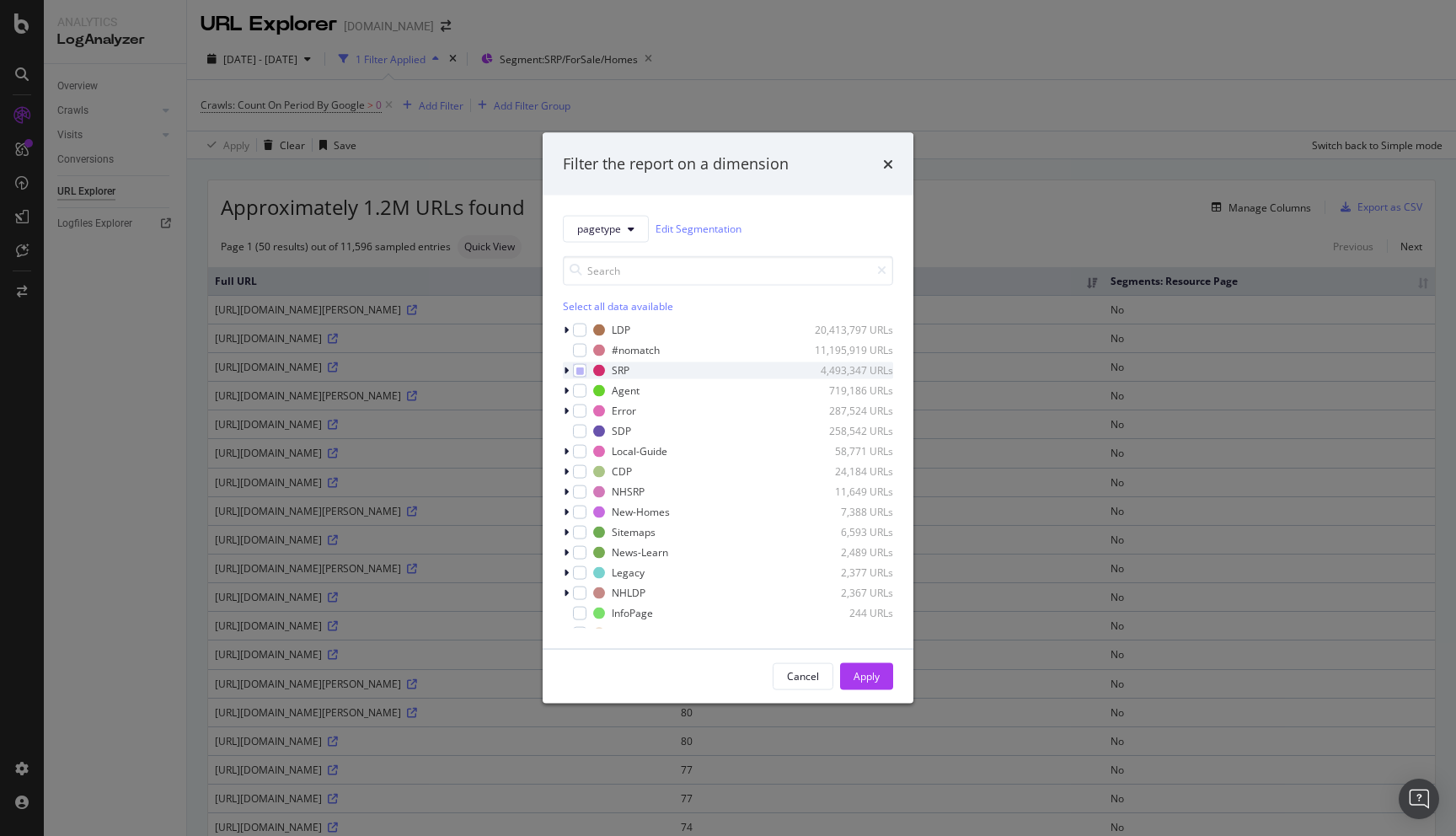
click at [569, 370] on div "modal" at bounding box center [568, 369] width 10 height 17
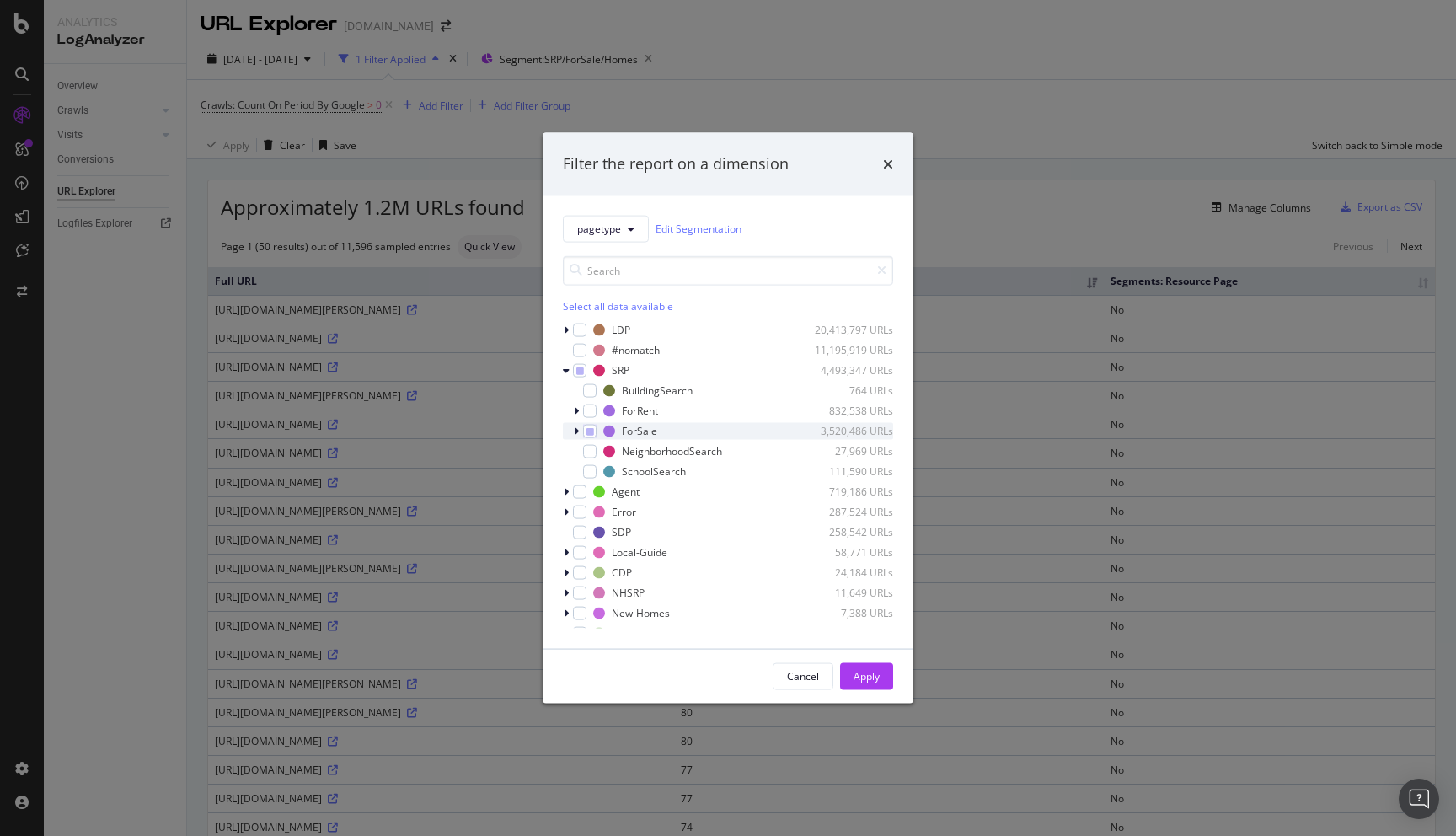
click at [577, 431] on icon "modal" at bounding box center [577, 430] width 5 height 10
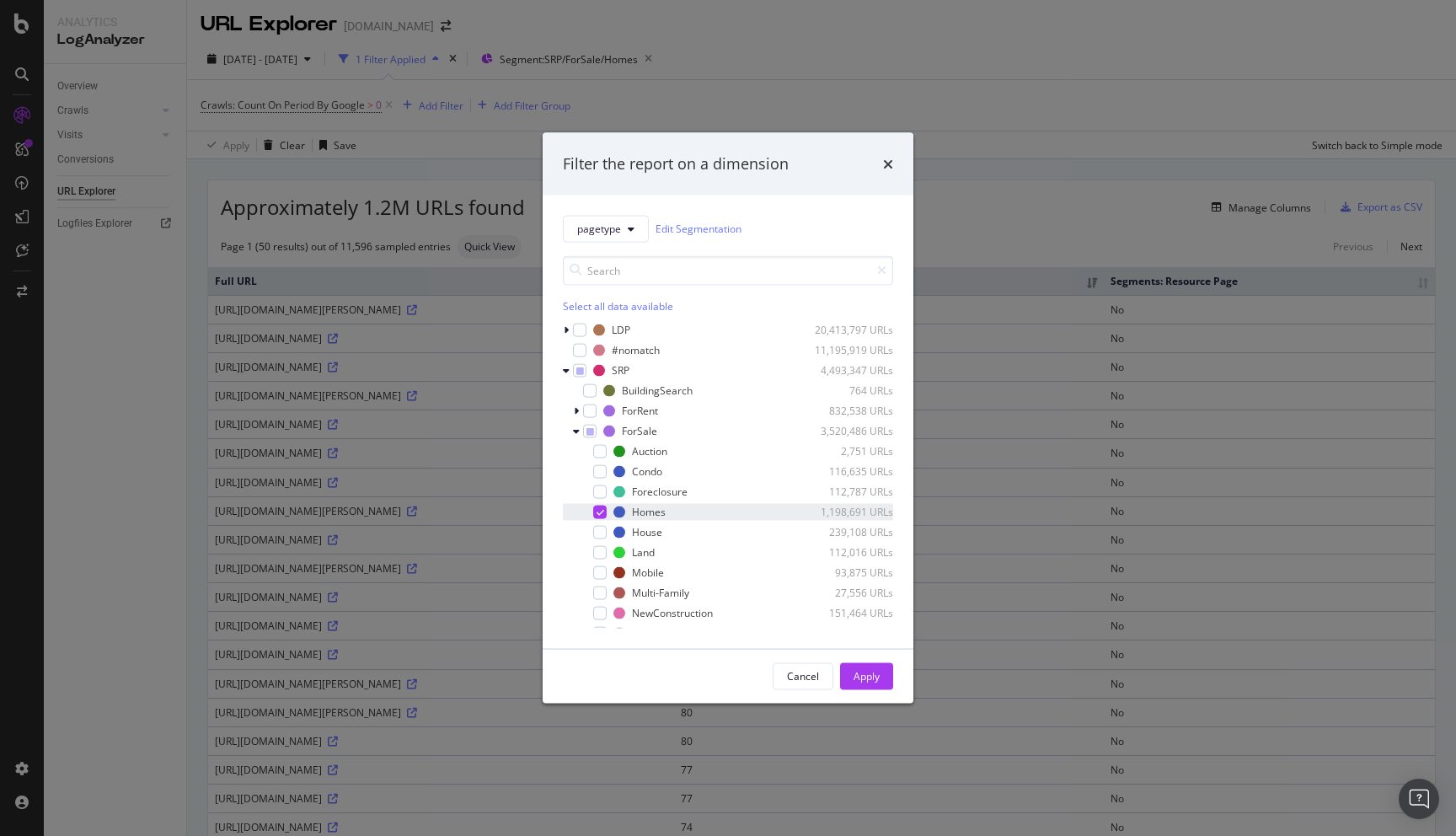
click at [600, 507] on icon "modal" at bounding box center [601, 511] width 8 height 8
click at [579, 431] on icon "modal" at bounding box center [577, 430] width 7 height 10
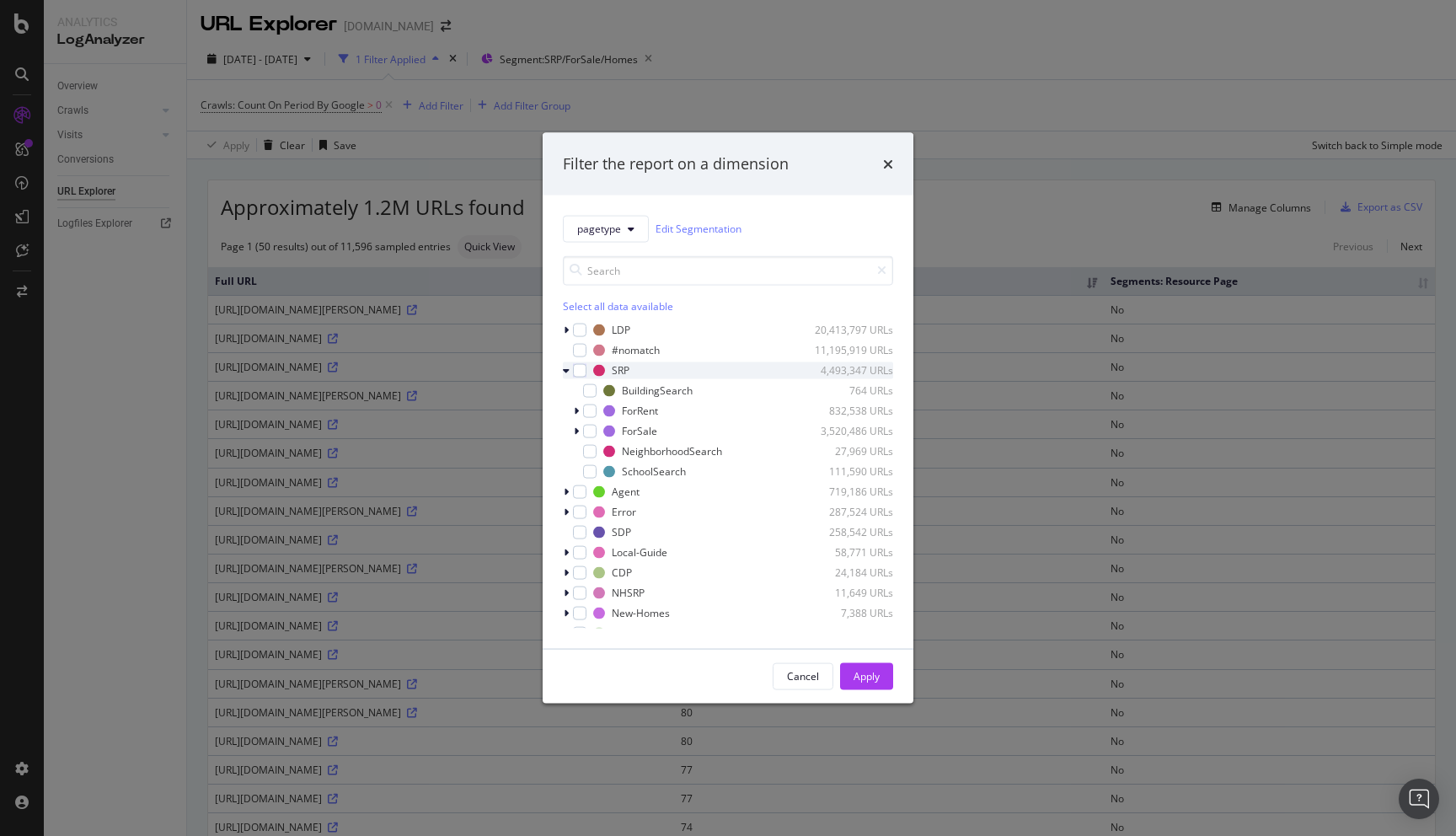
click at [567, 367] on icon "modal" at bounding box center [567, 369] width 7 height 10
click at [565, 369] on icon "modal" at bounding box center [567, 369] width 5 height 10
click at [565, 370] on icon "modal" at bounding box center [567, 369] width 7 height 10
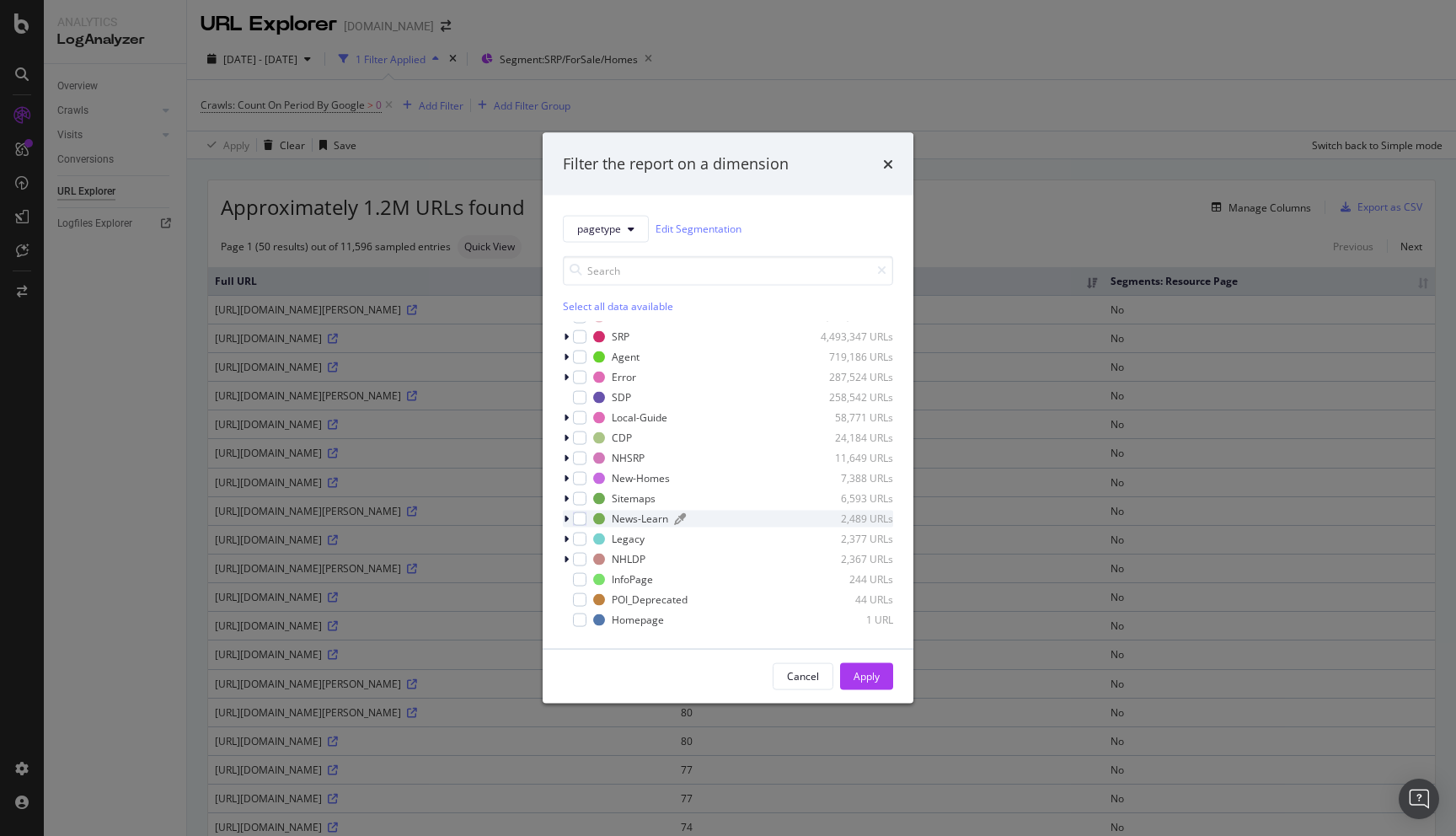
scroll to position [0, 0]
click at [569, 332] on div "modal" at bounding box center [568, 329] width 10 height 17
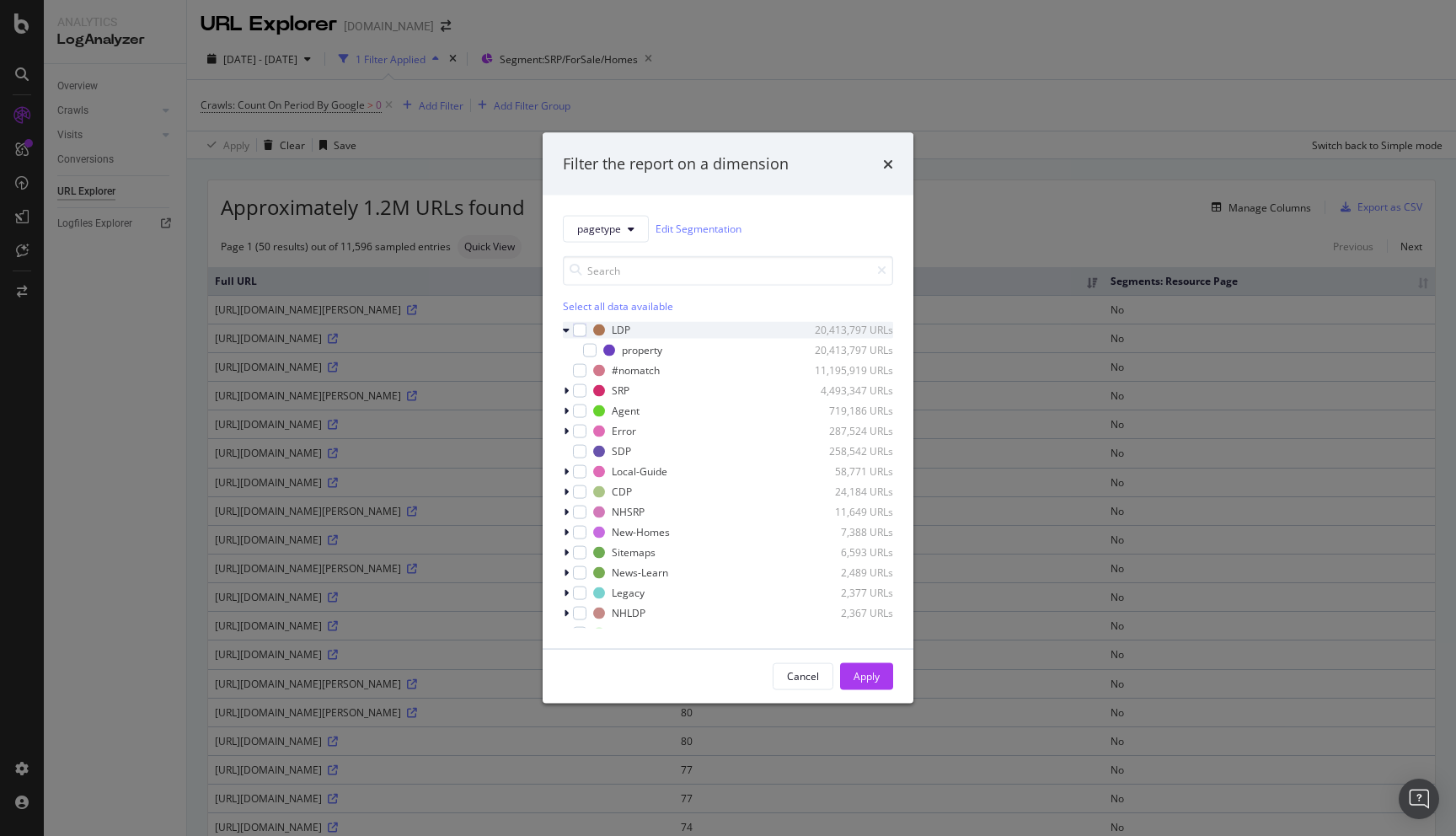
click at [567, 329] on icon "modal" at bounding box center [567, 329] width 7 height 10
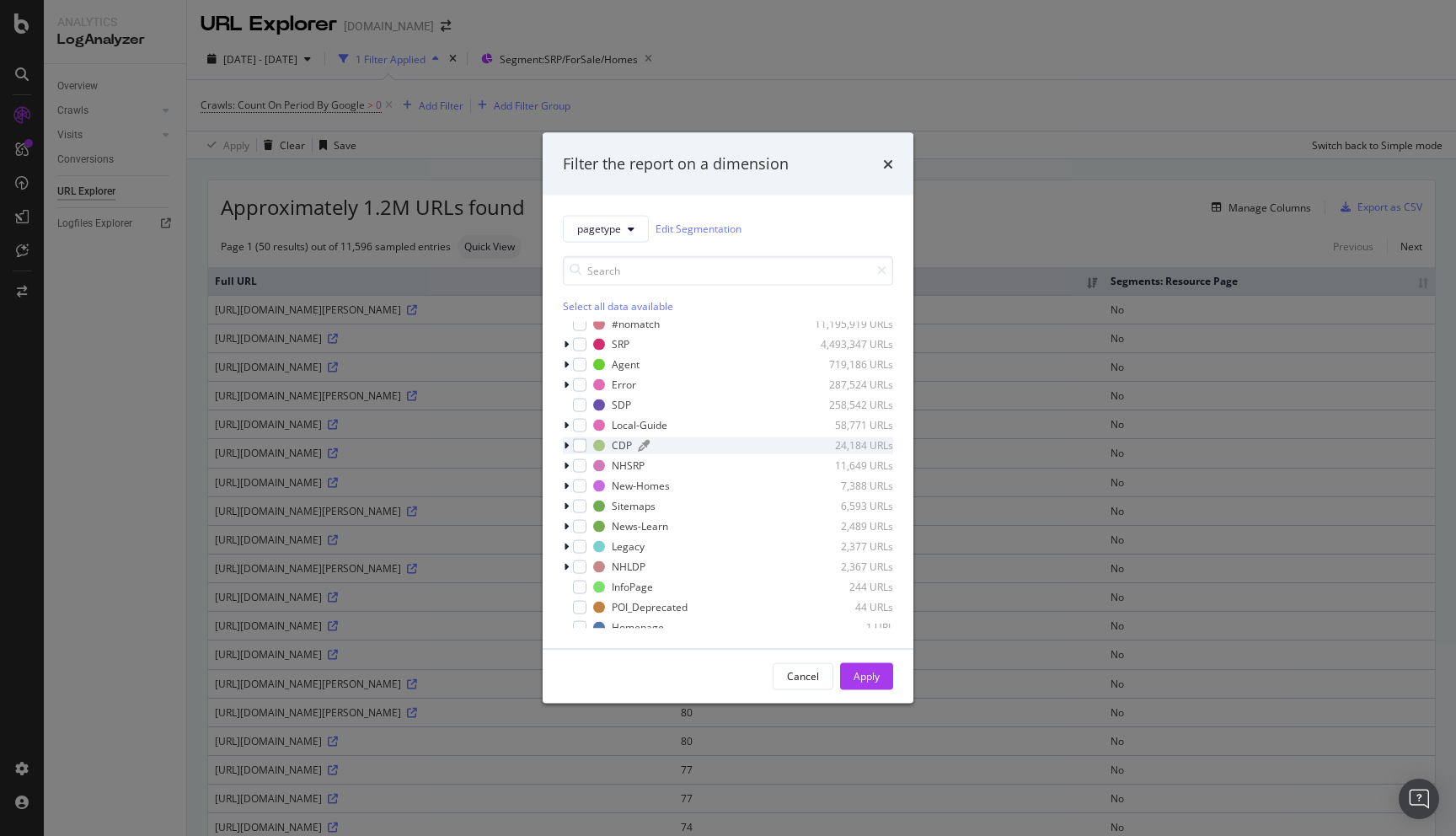
scroll to position [34, 0]
click at [565, 420] on icon "modal" at bounding box center [567, 417] width 5 height 10
click at [565, 420] on icon "modal" at bounding box center [567, 417] width 7 height 10
click at [631, 387] on div "LDP 20,413,797 URLs #nomatch 11,195,919 URLs SRP 4,493,347 URLs Agent 719,186 U…" at bounding box center [728, 441] width 330 height 307
click at [624, 393] on div "SDP" at bounding box center [622, 397] width 20 height 14
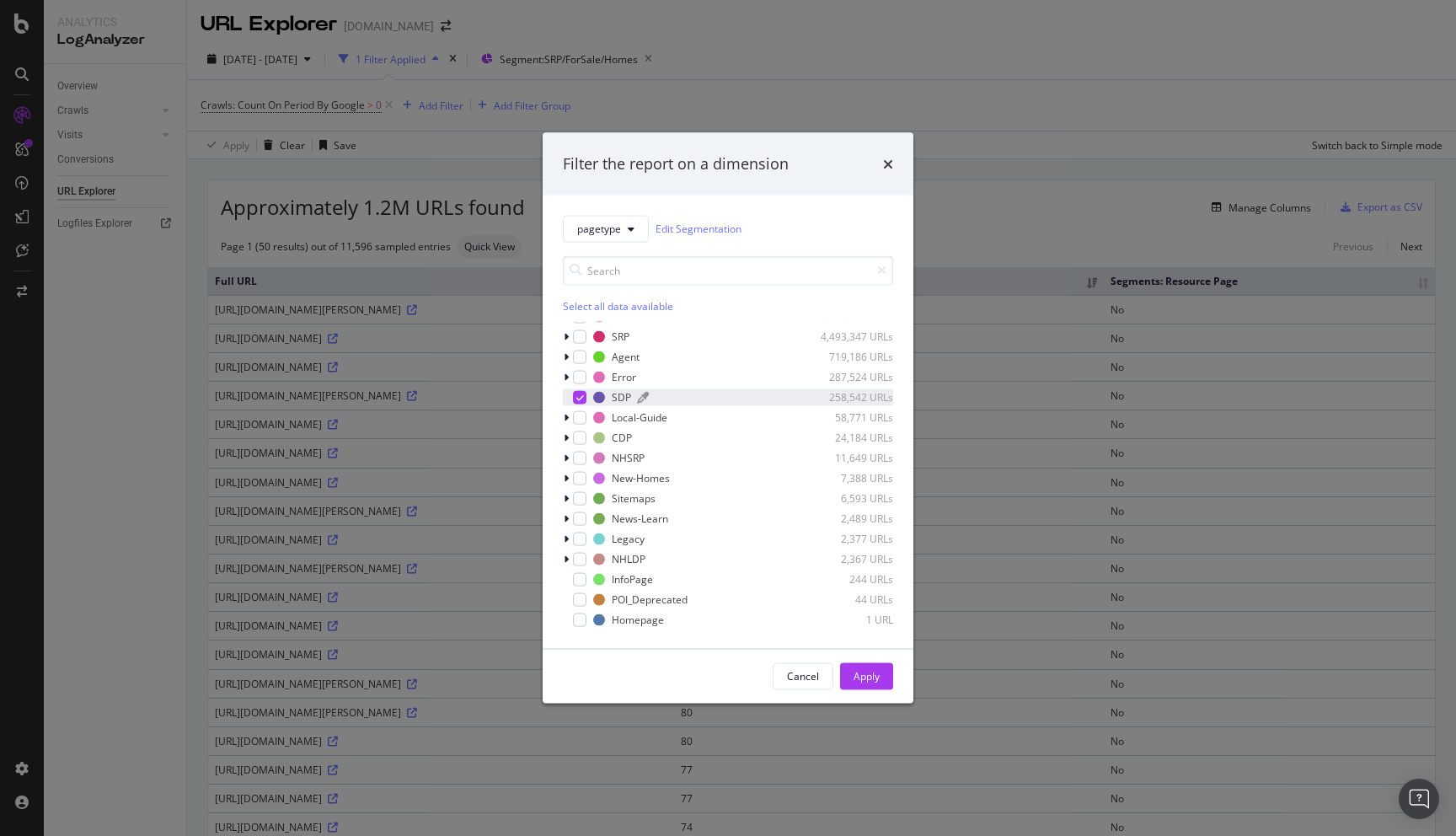
click at [624, 393] on div "SDP" at bounding box center [622, 397] width 20 height 14
click at [614, 377] on div "Error" at bounding box center [624, 377] width 24 height 14
click at [638, 391] on div "InvalidSRP" at bounding box center [646, 397] width 48 height 14
click at [871, 672] on div "Apply" at bounding box center [866, 677] width 26 height 14
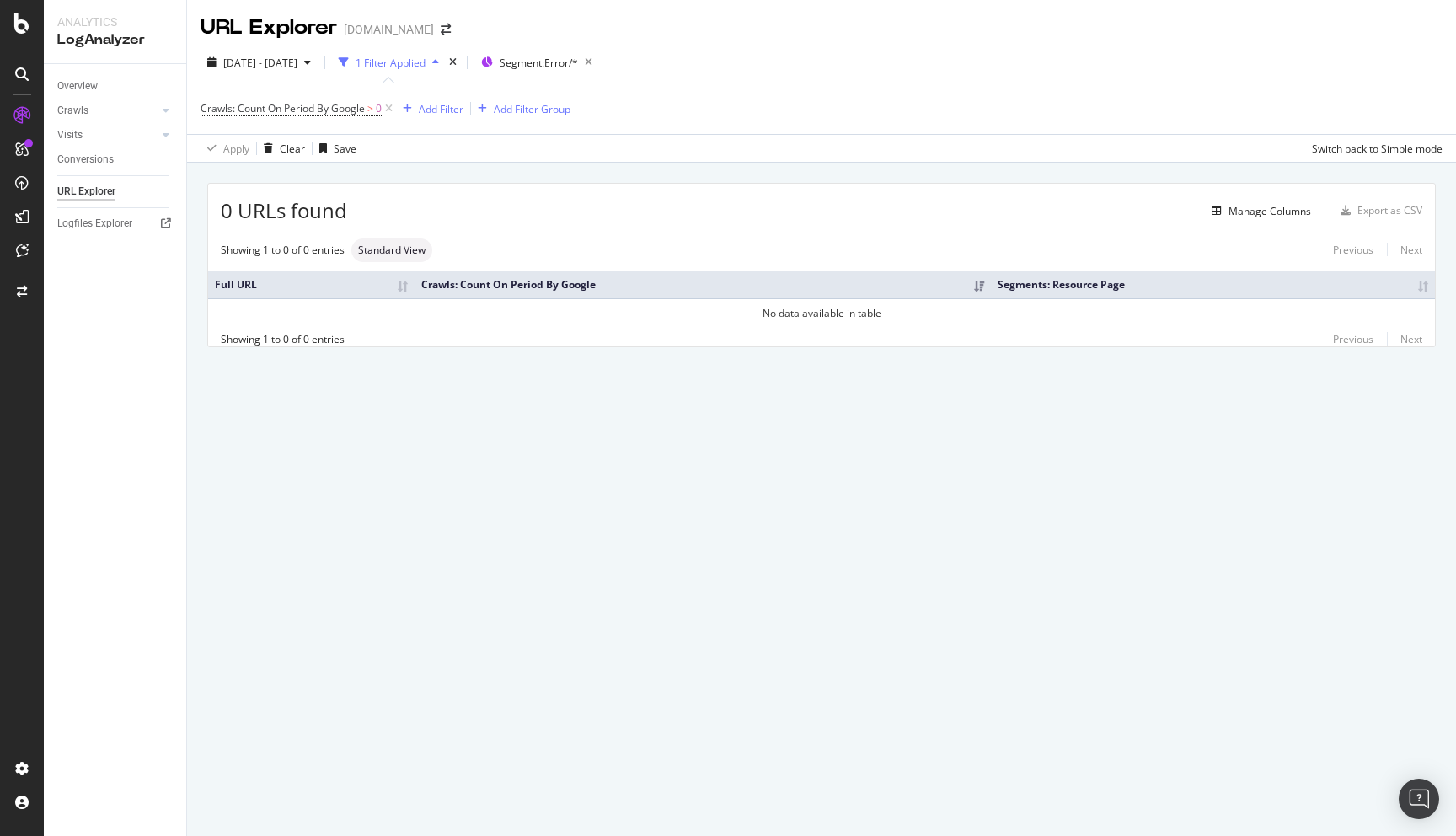
click at [425, 57] on div "1 Filter Applied" at bounding box center [391, 63] width 70 height 14
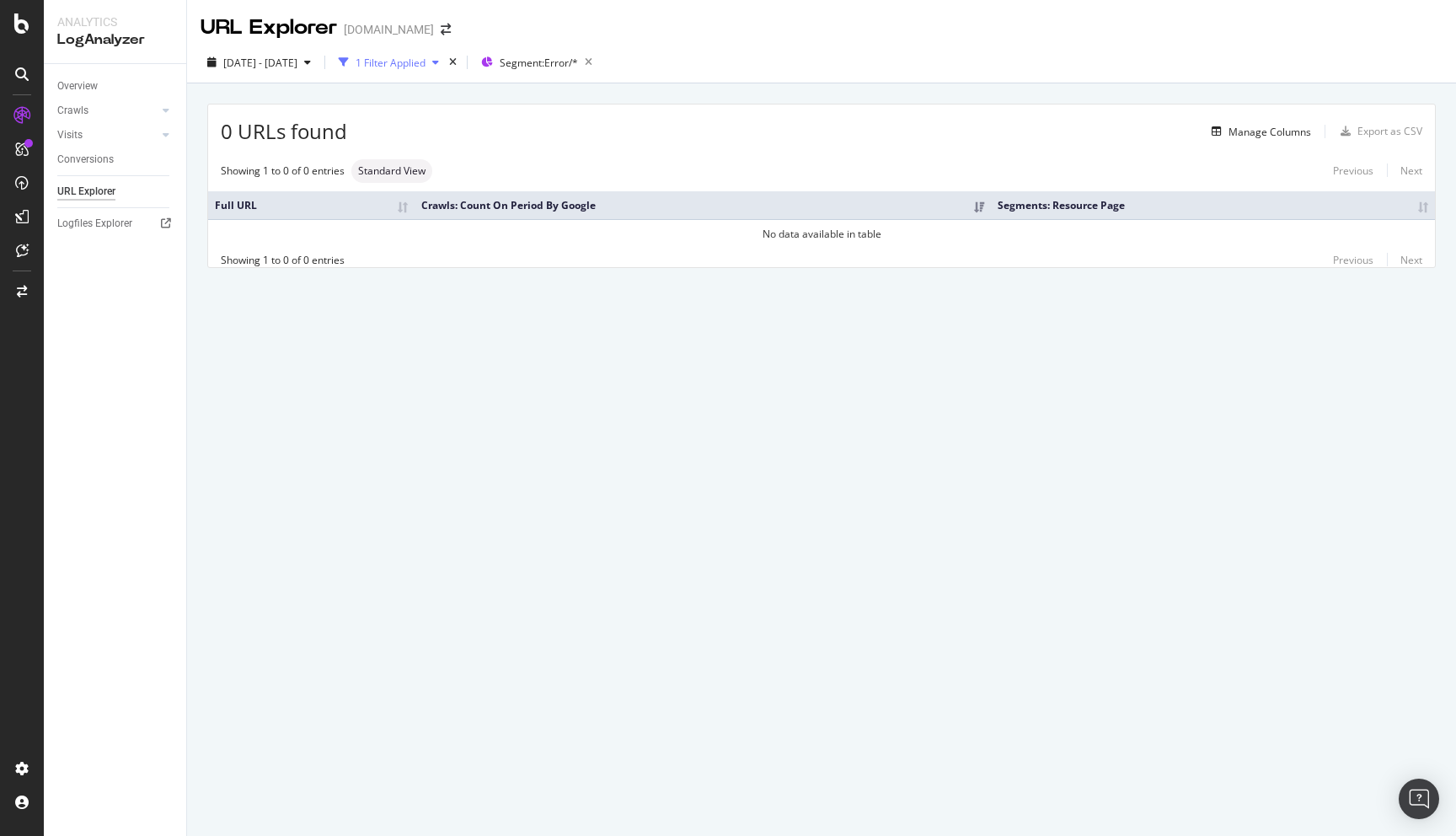
click at [425, 57] on div "1 Filter Applied" at bounding box center [391, 63] width 70 height 14
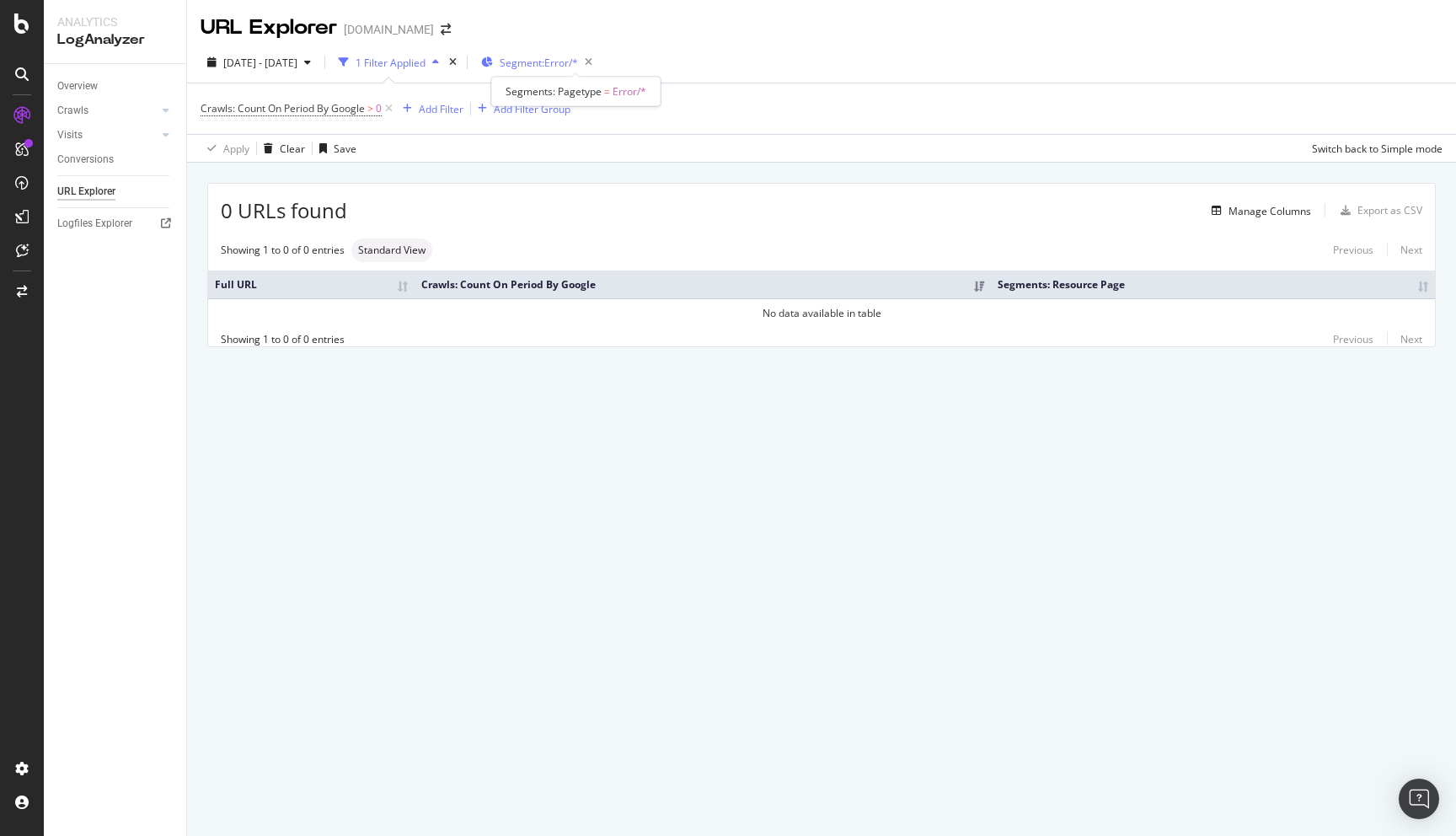
click at [575, 63] on span "Segment: Error/*" at bounding box center [539, 63] width 78 height 14
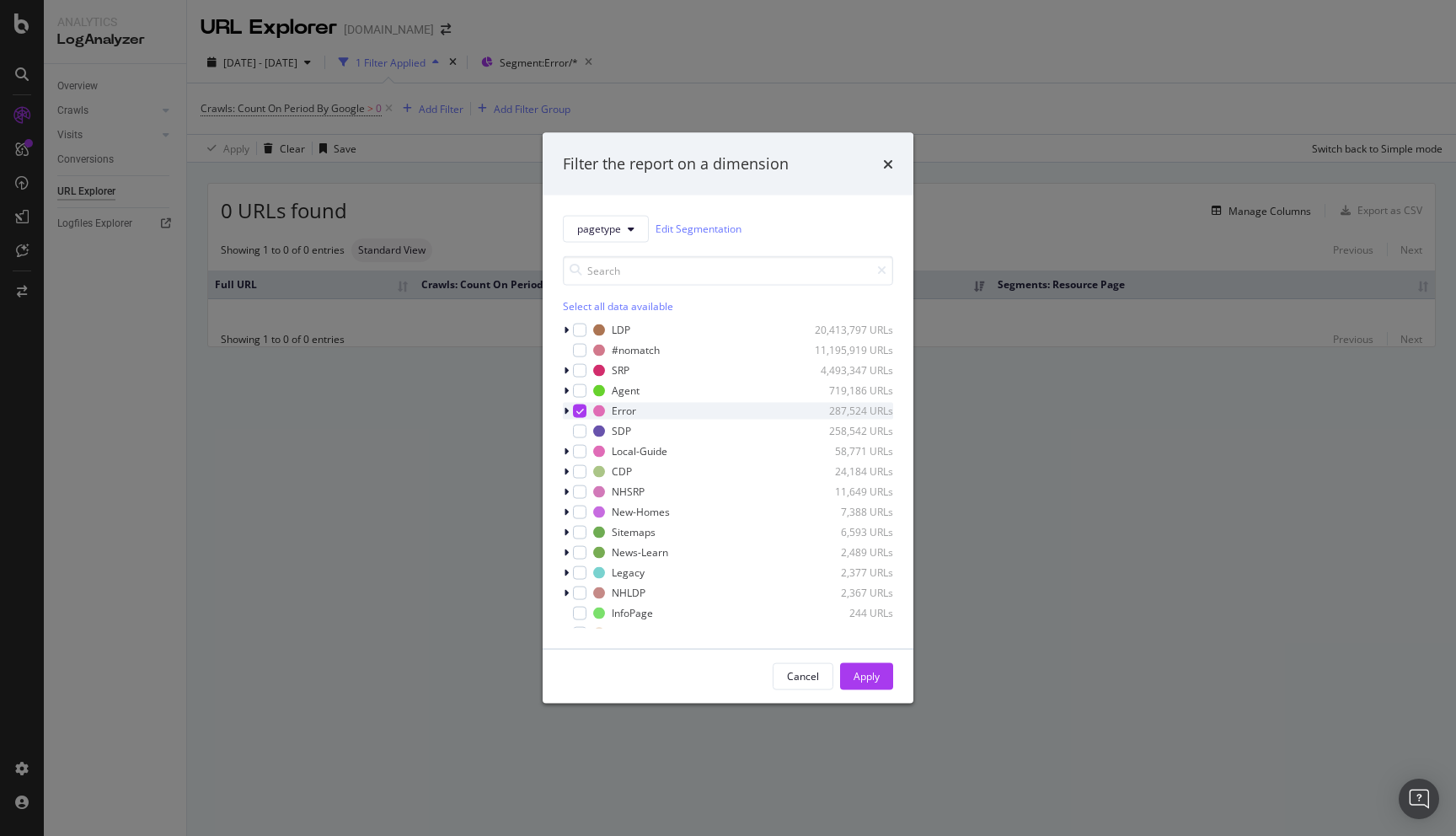
click at [566, 408] on icon "modal" at bounding box center [567, 410] width 5 height 10
click at [592, 432] on icon "modal" at bounding box center [590, 430] width 8 height 8
click at [576, 410] on div "modal" at bounding box center [579, 410] width 13 height 13
click at [872, 673] on div "Apply" at bounding box center [866, 677] width 26 height 14
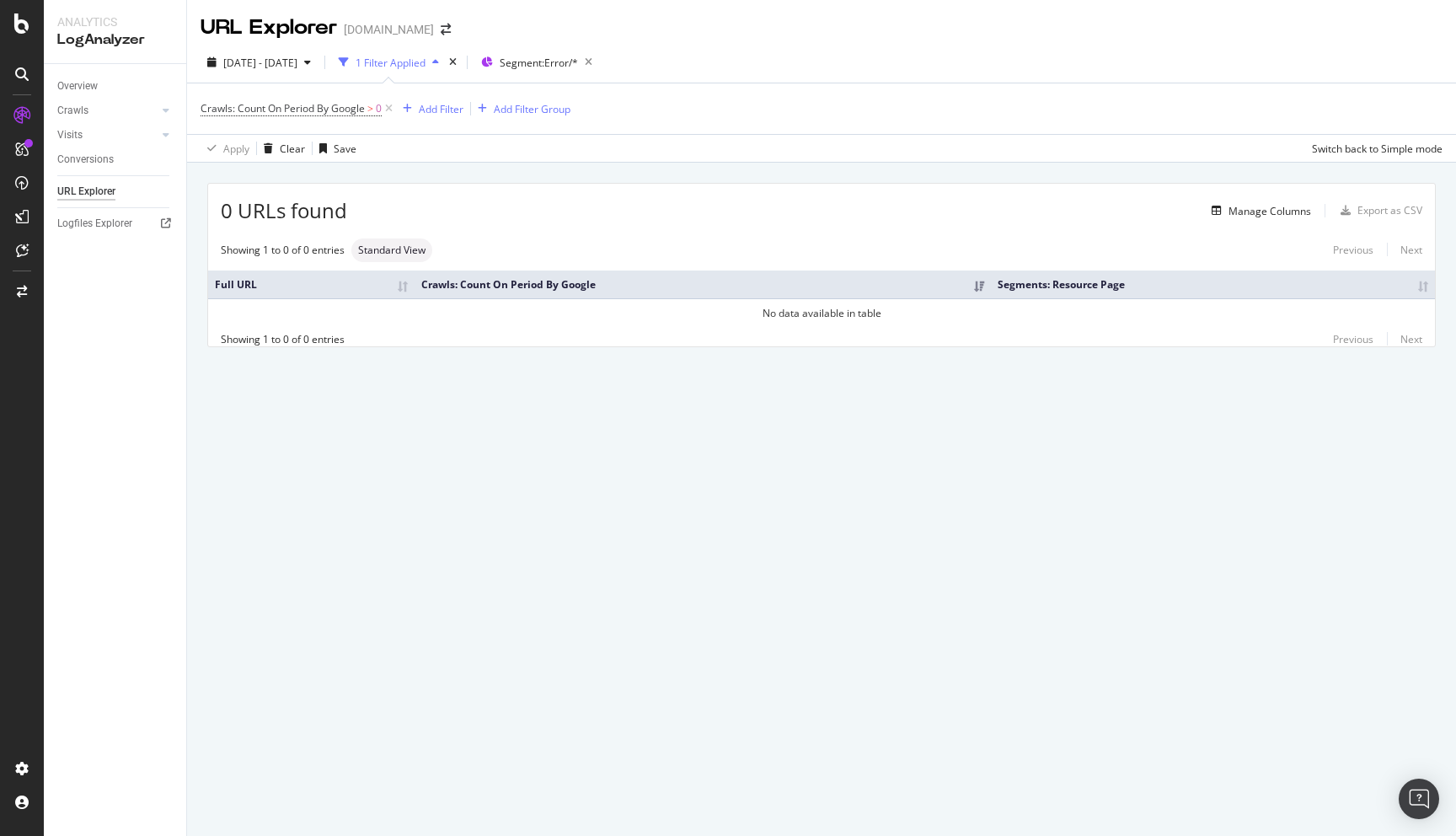
click at [425, 69] on div "1 Filter Applied" at bounding box center [391, 63] width 70 height 14
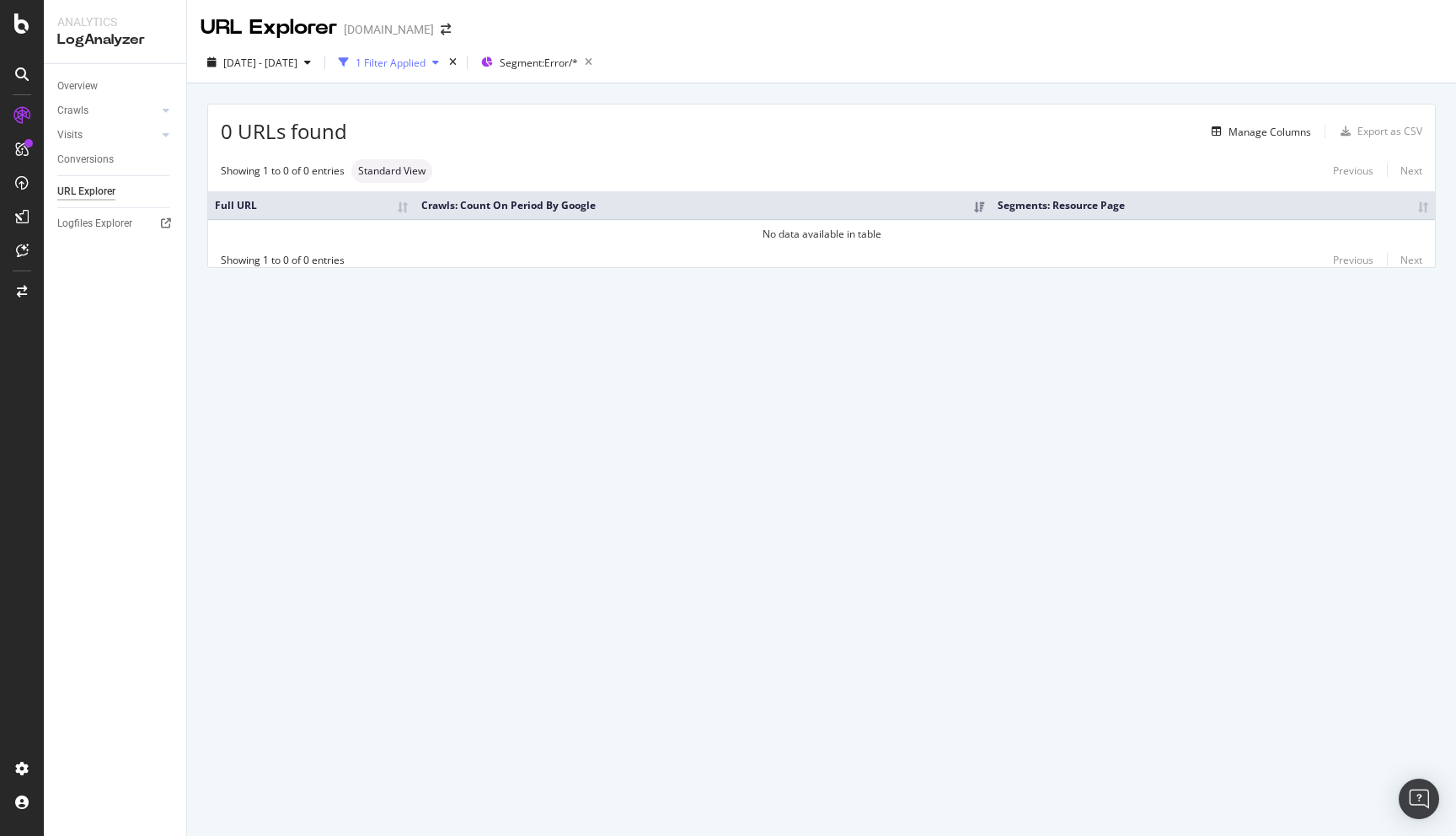
click at [425, 68] on div "1 Filter Applied" at bounding box center [391, 63] width 70 height 14
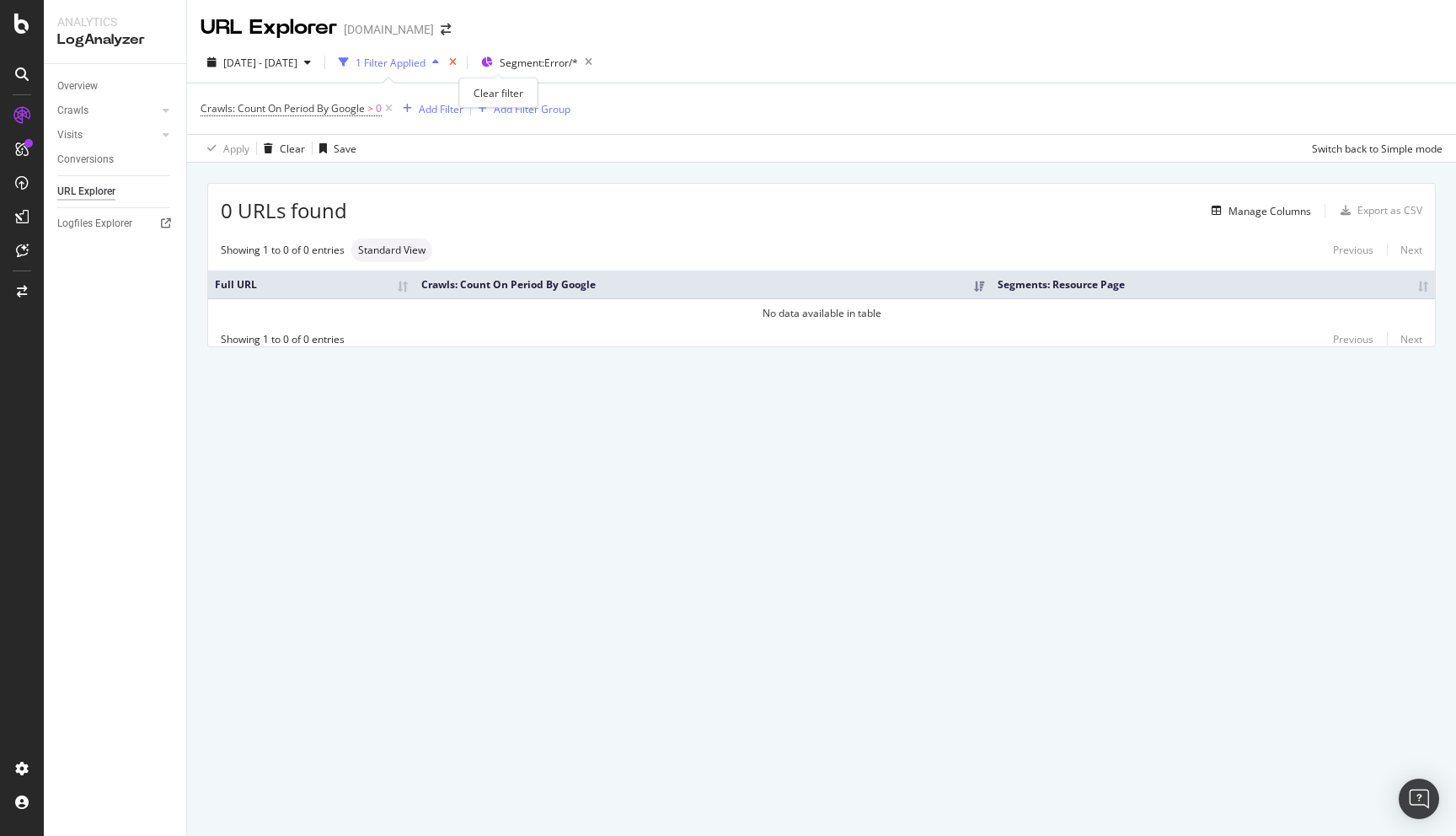
click at [457, 66] on icon "times" at bounding box center [453, 61] width 8 height 10
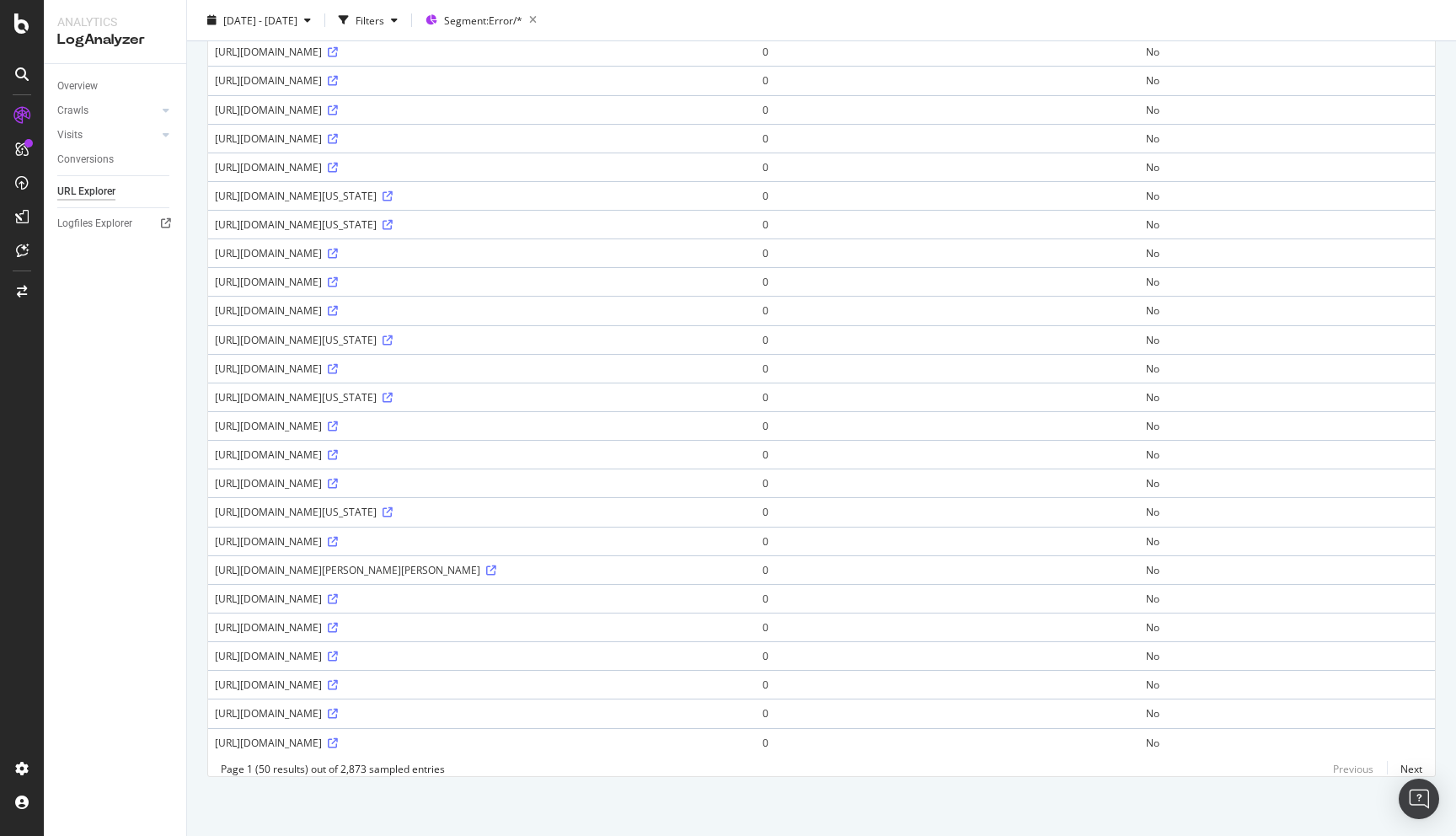
scroll to position [898, 0]
click at [338, 492] on icon at bounding box center [332, 487] width 10 height 10
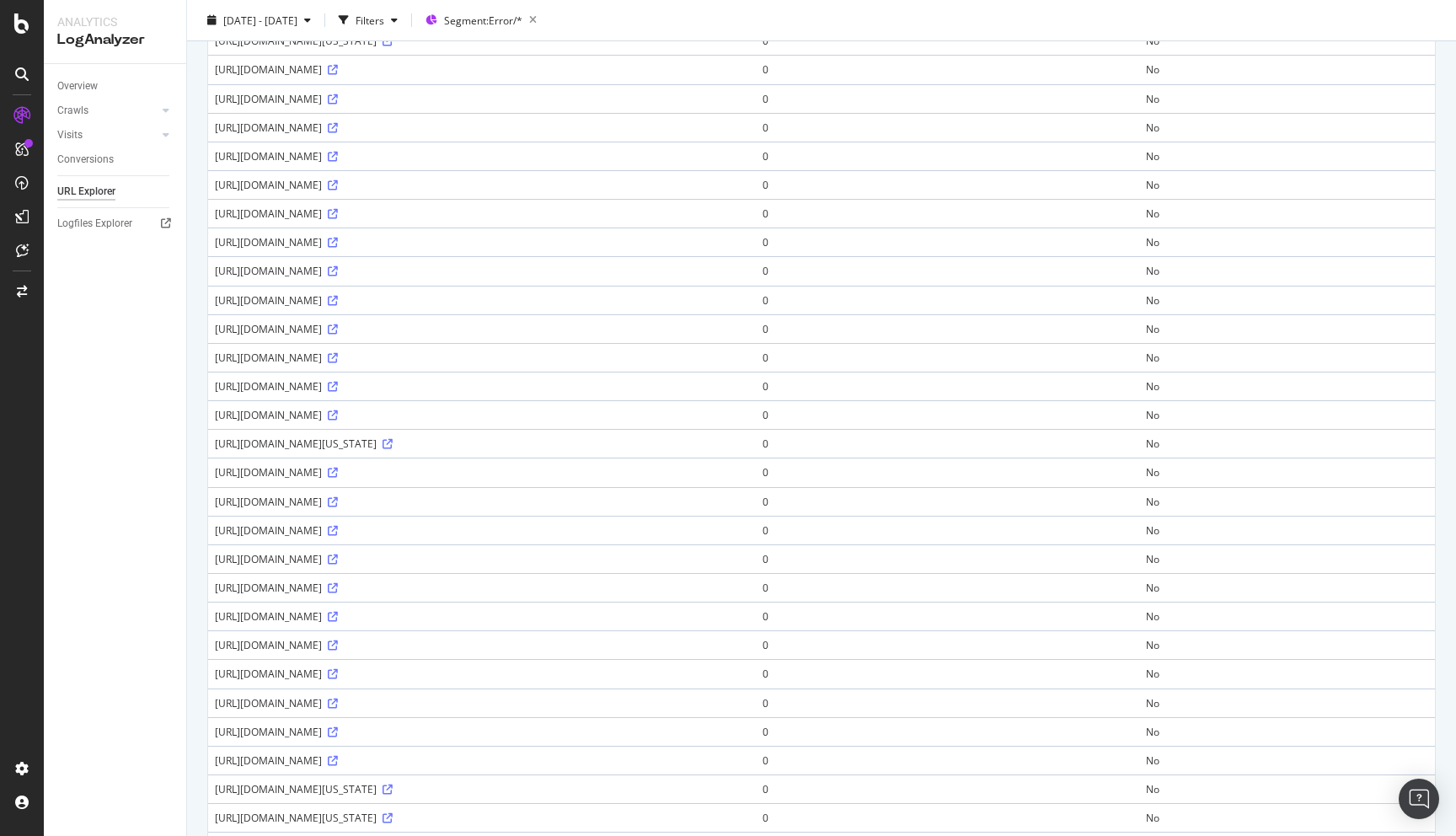
scroll to position [0, 0]
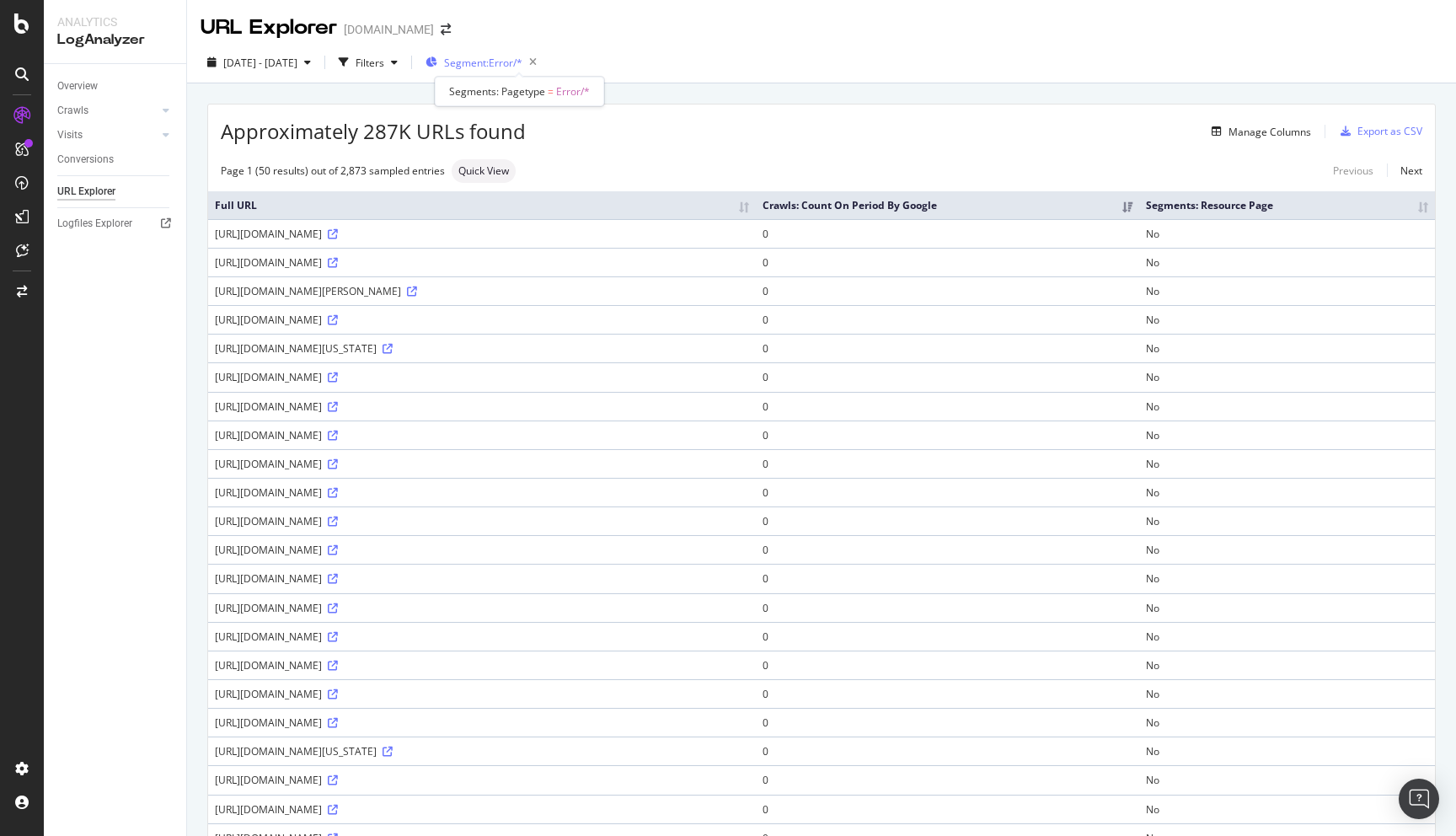
click at [501, 61] on span "Segment: Error/*" at bounding box center [483, 63] width 78 height 14
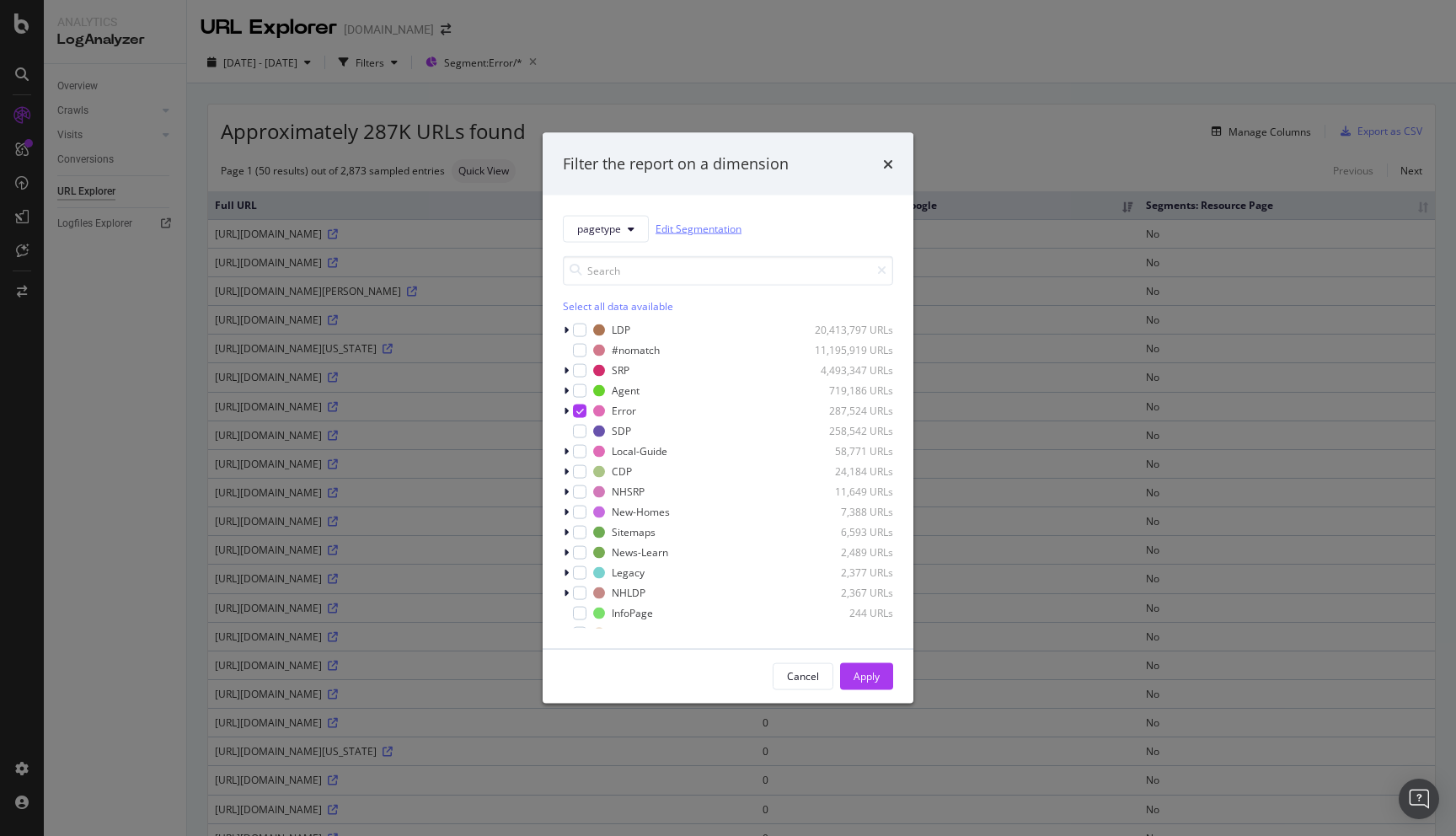
click at [674, 223] on link "Edit Segmentation" at bounding box center [699, 229] width 86 height 18
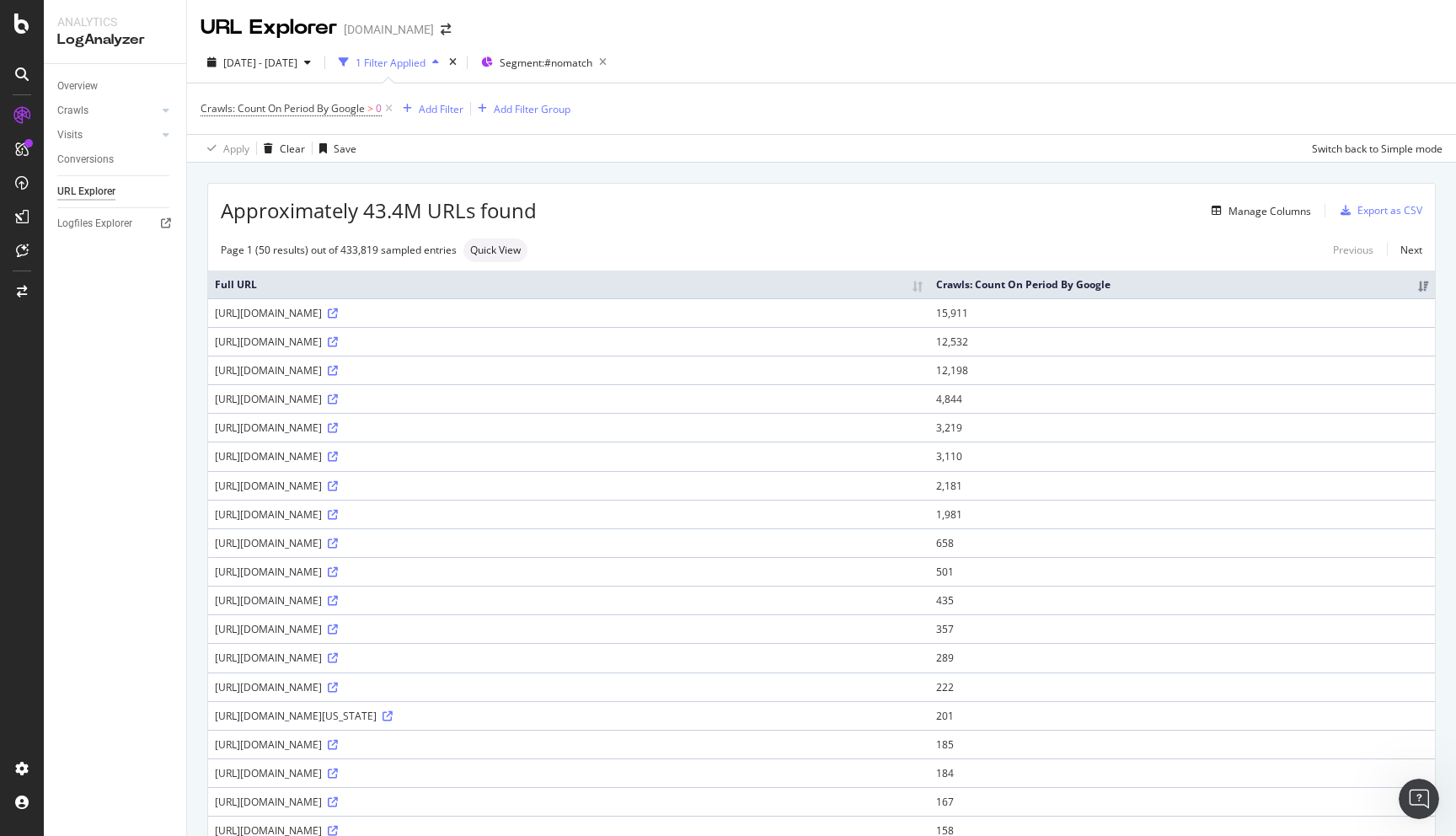
scroll to position [810, 0]
